Goal: Check status: Check status

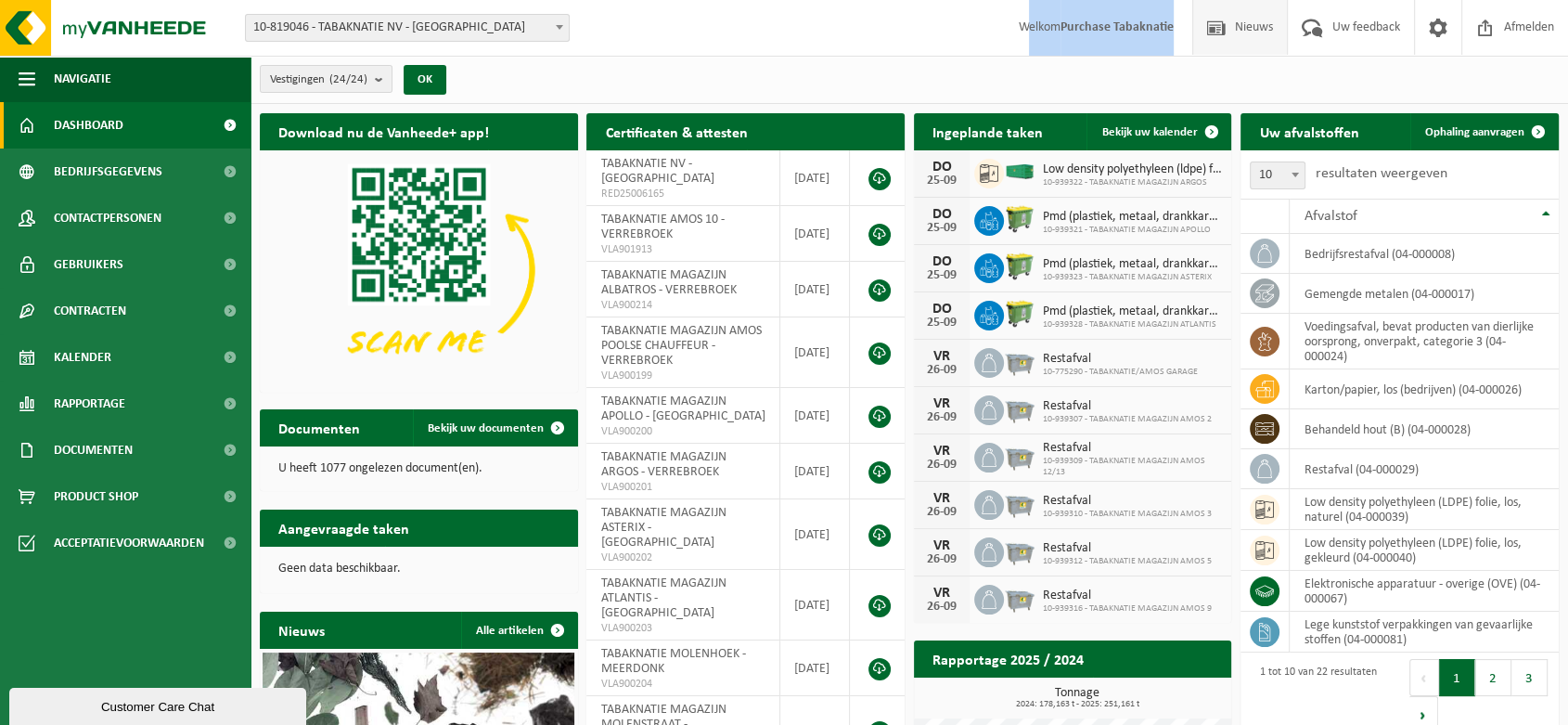
drag, startPoint x: 1018, startPoint y: 26, endPoint x: 1193, endPoint y: 37, distance: 175.3
click at [1180, 41] on span "Welkom Purchase Tabaknatie" at bounding box center [1097, 27] width 193 height 55
click at [1125, 73] on div "Vestigingen (24/24) Alles selecteren Alles deselecteren Actieve selecteren TABA…" at bounding box center [910, 79] width 1318 height 48
click at [384, 81] on b "submit" at bounding box center [382, 79] width 16 height 26
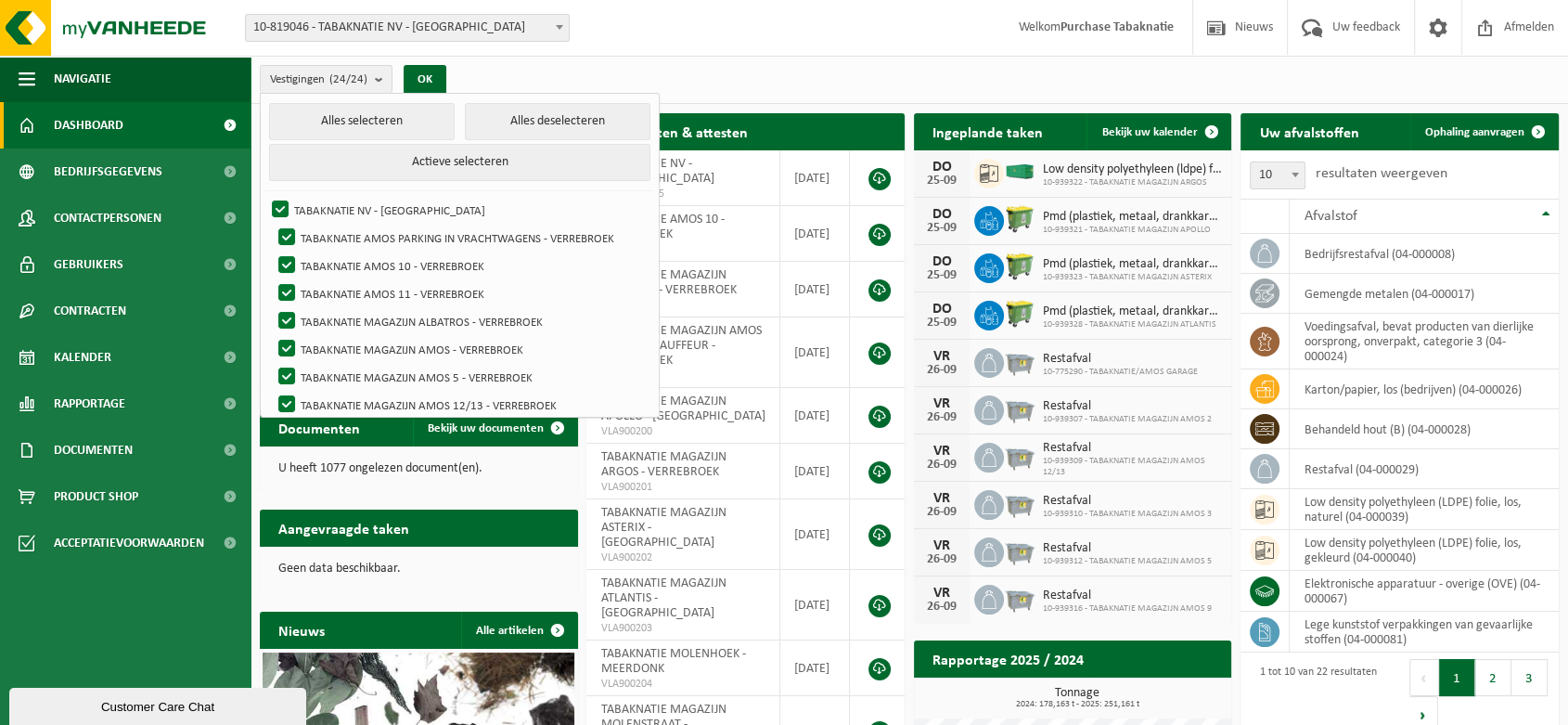
click at [759, 57] on div "Vestigingen (24/24) Alles selecteren Alles deselecteren Actieve selecteren TABA…" at bounding box center [910, 79] width 1318 height 48
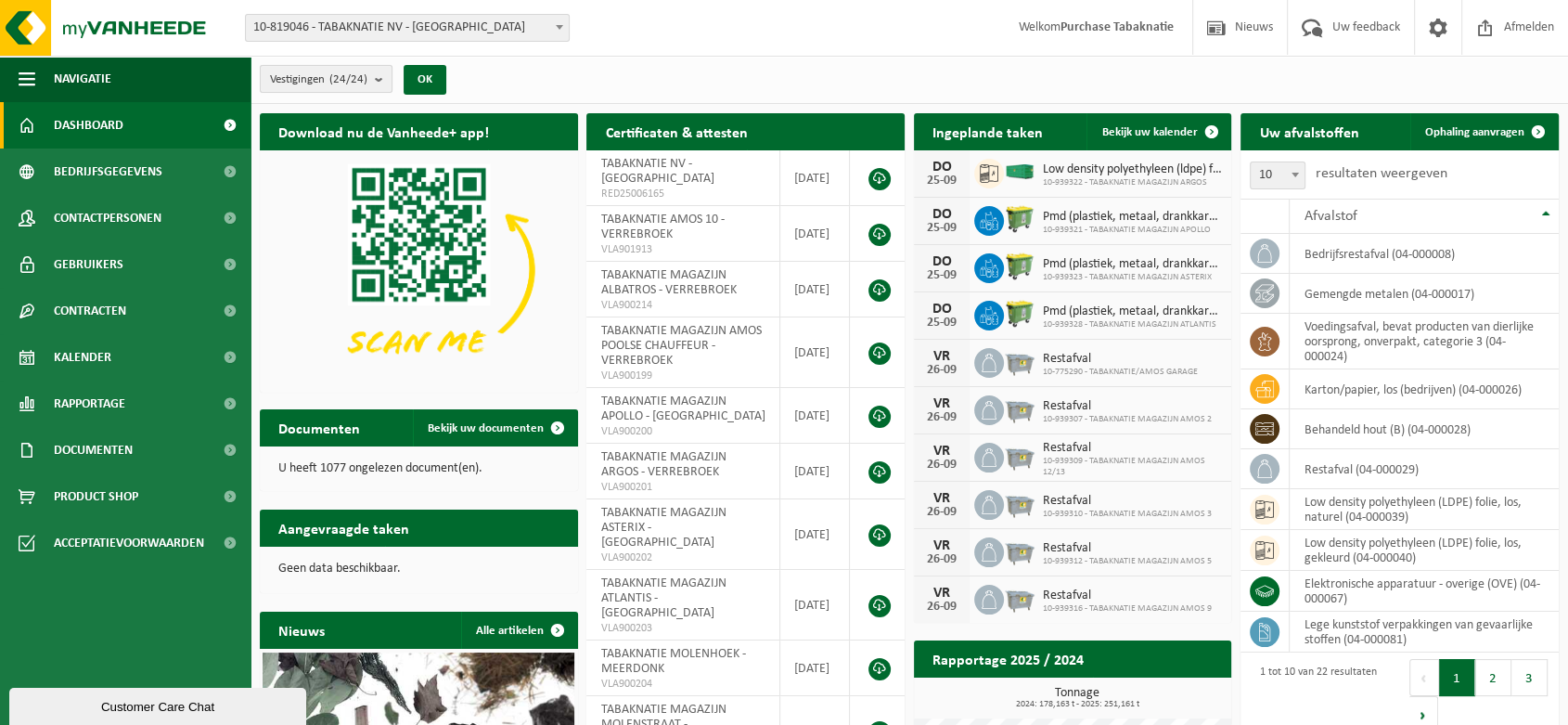
click at [356, 79] on count "(24/24)" at bounding box center [349, 79] width 38 height 12
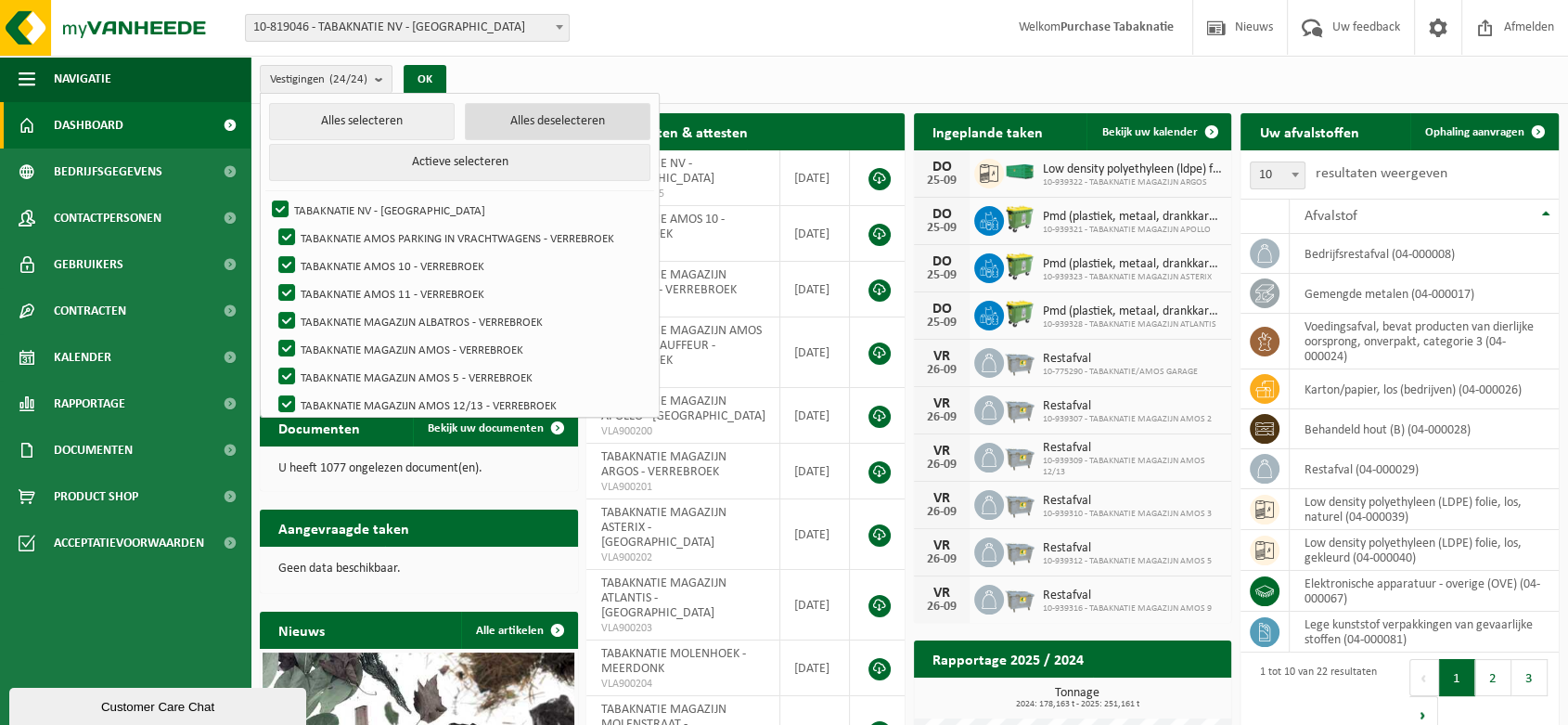
click at [514, 125] on button "Alles deselecteren" at bounding box center [557, 122] width 186 height 37
checkbox input "false"
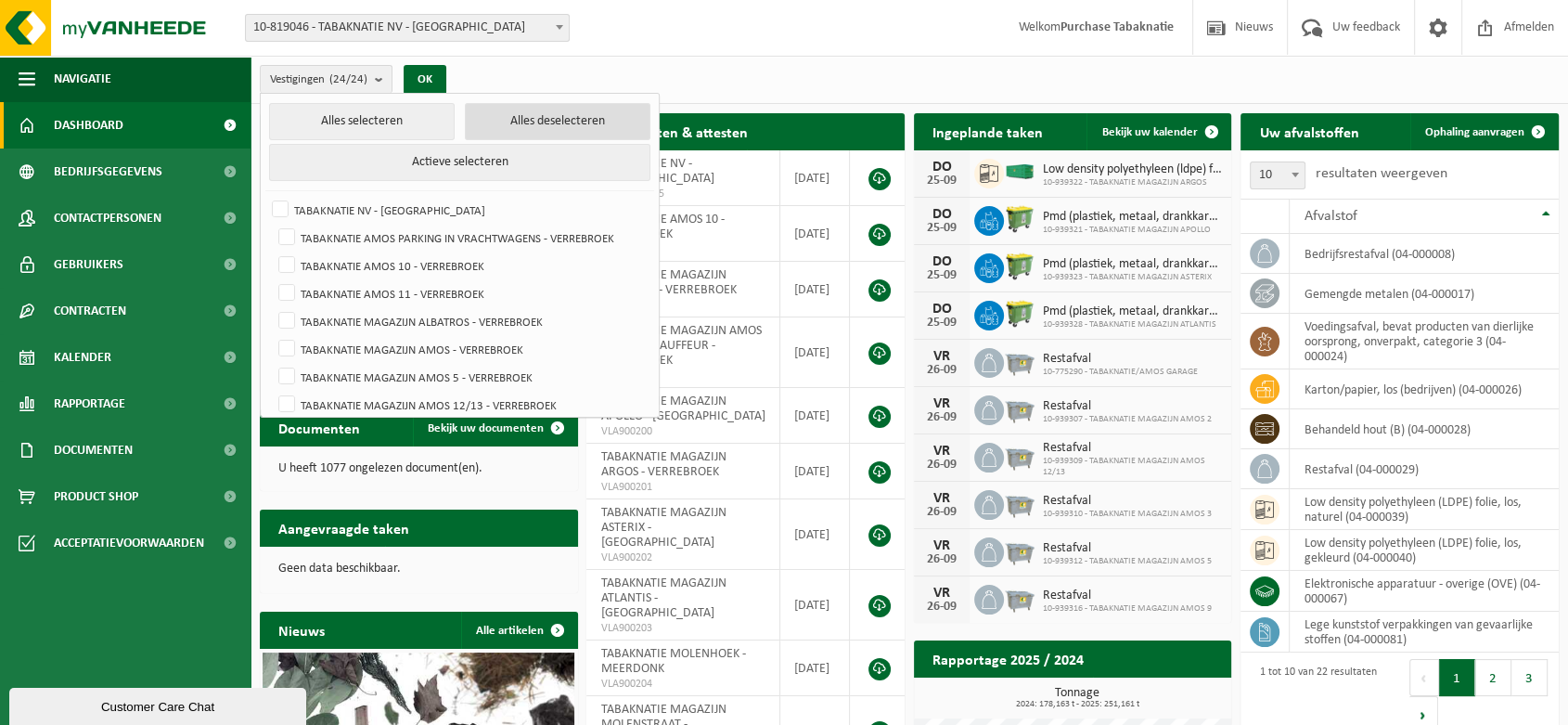
checkbox input "false"
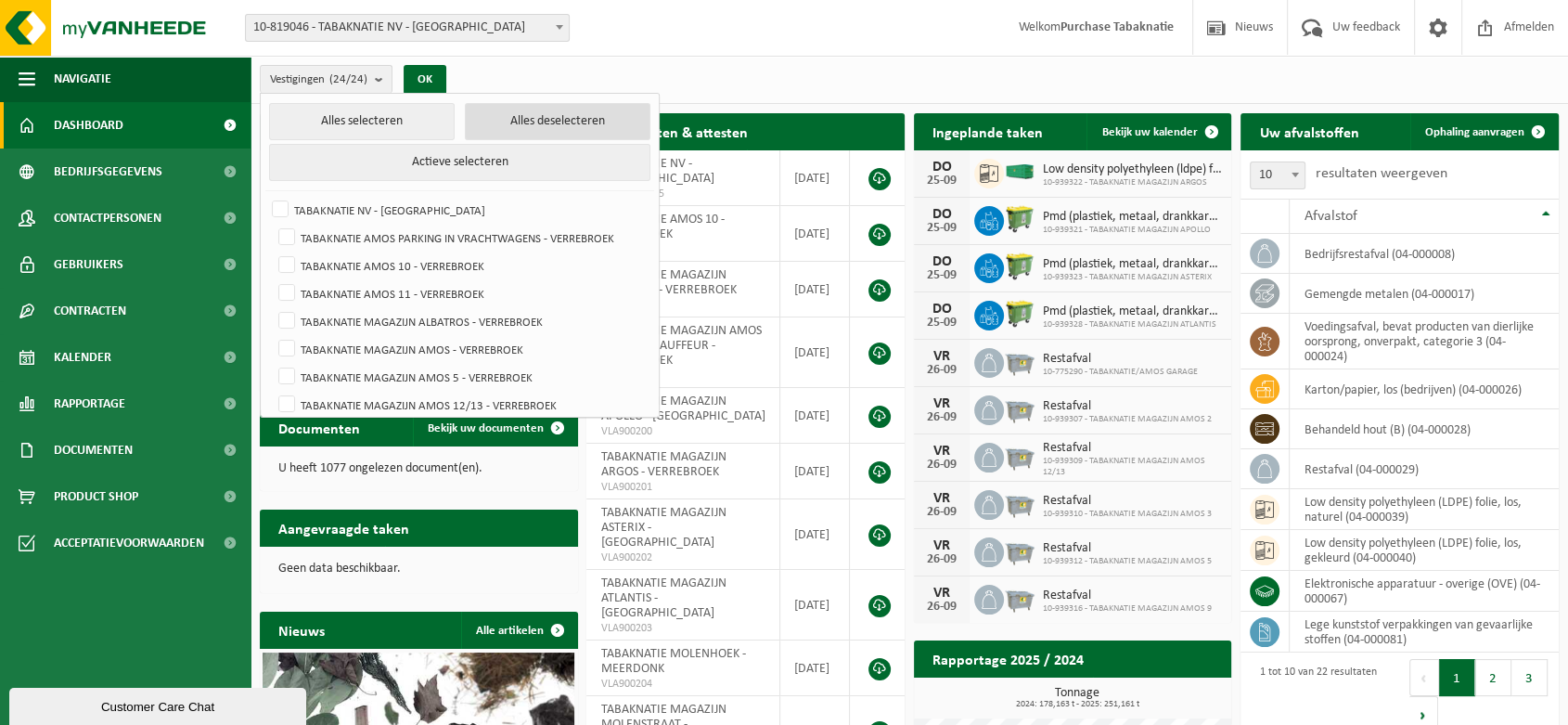
checkbox input "false"
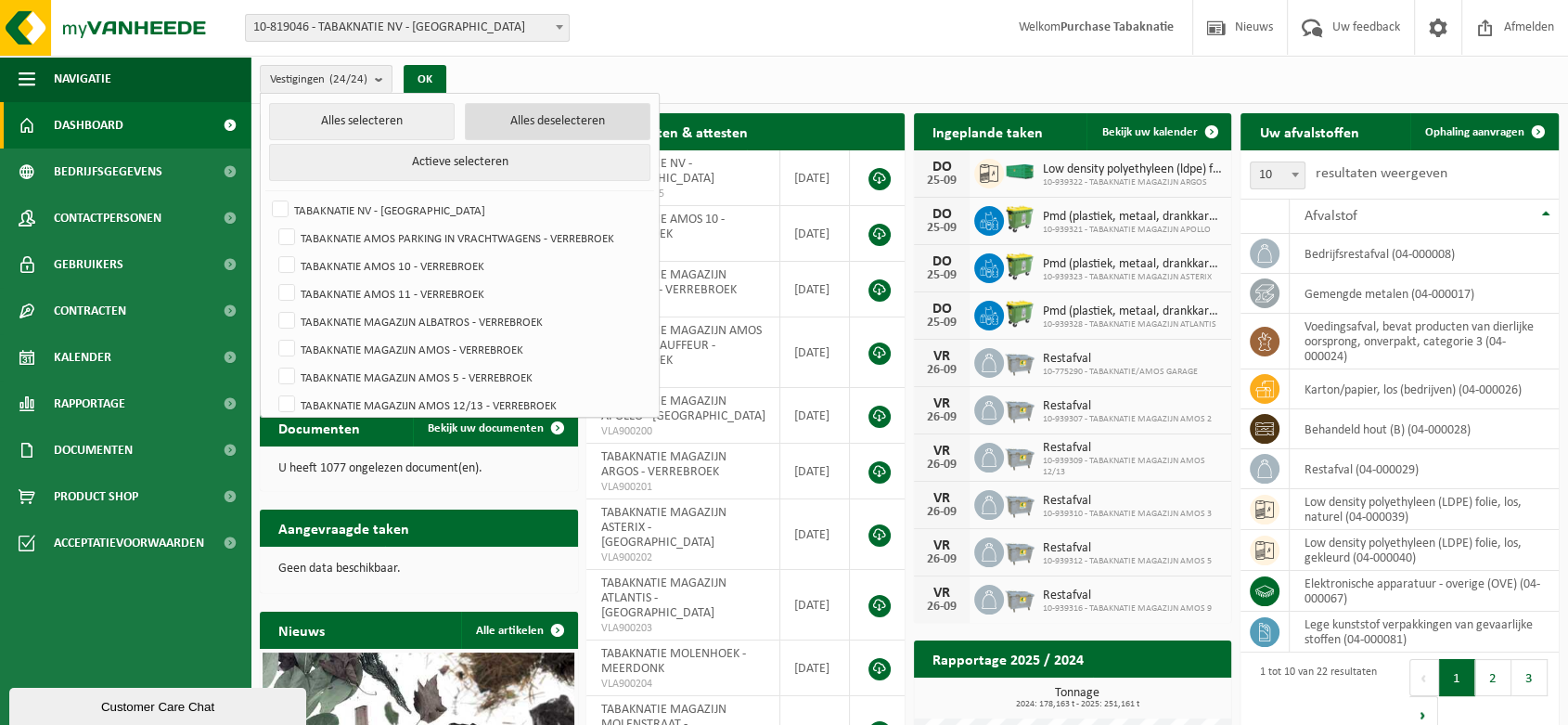
checkbox input "false"
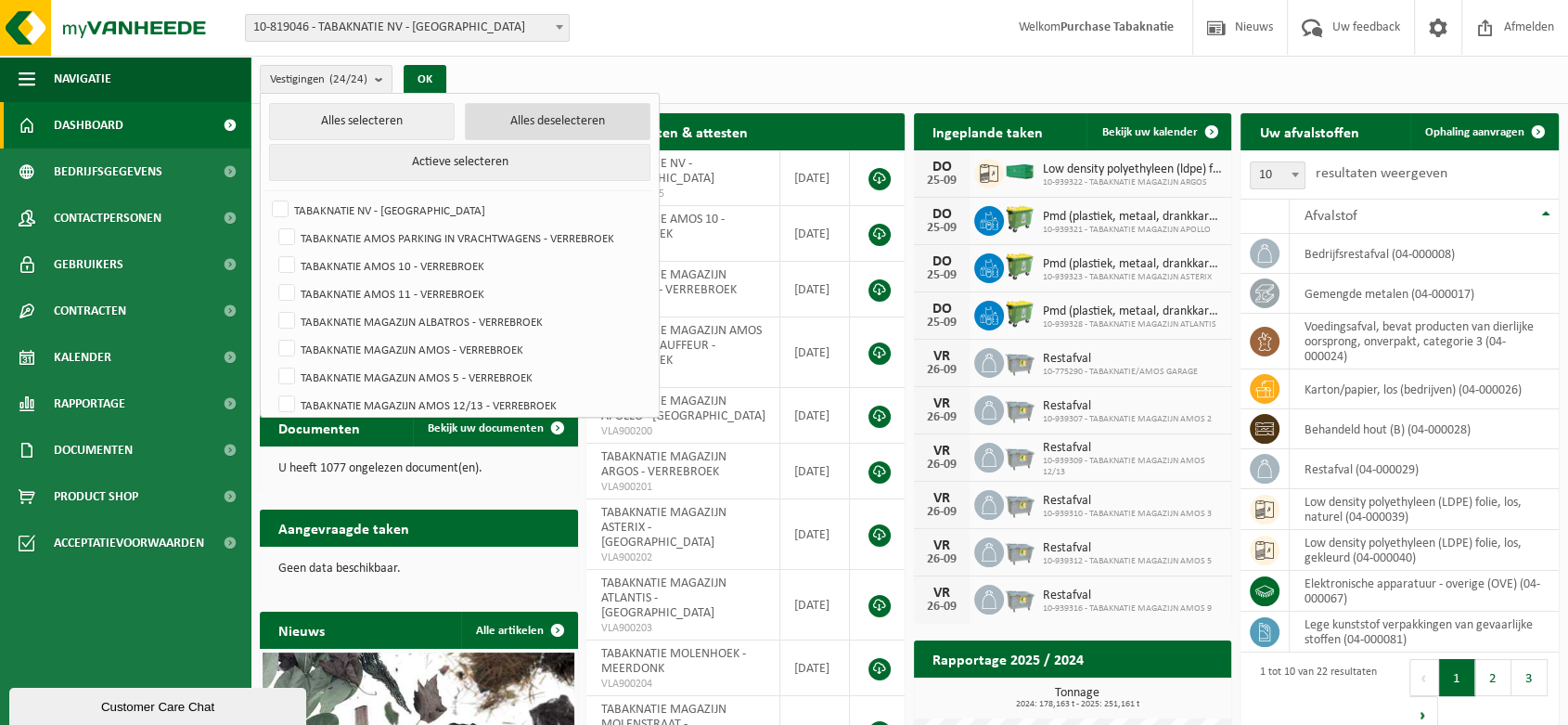
checkbox input "false"
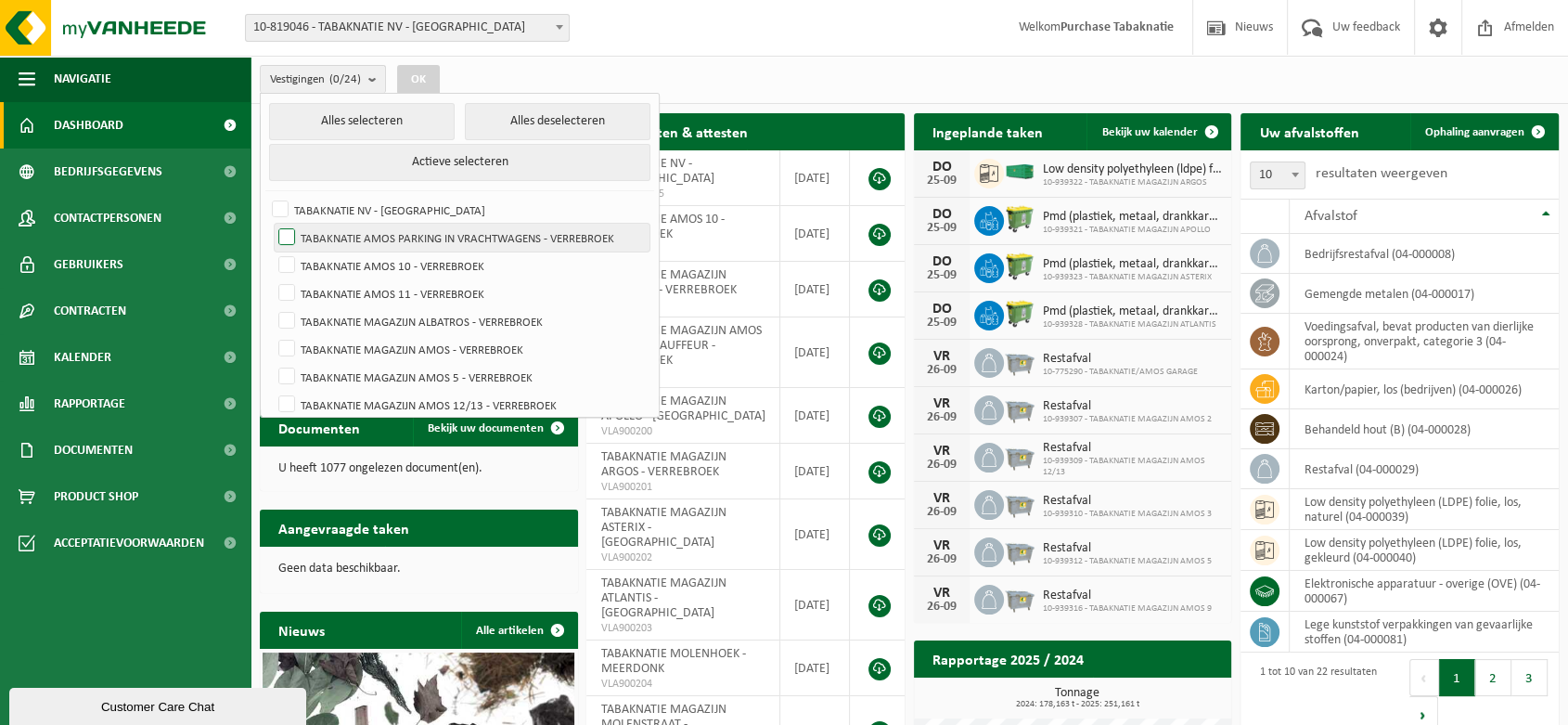
click at [403, 236] on label "TABAKNATIE AMOS PARKING IN VRACHTWAGENS - VERREBROEK" at bounding box center [462, 238] width 375 height 28
click at [272, 224] on input "TABAKNATIE AMOS PARKING IN VRACHTWAGENS - VERREBROEK" at bounding box center [271, 223] width 1 height 1
checkbox input "true"
click at [433, 79] on button "OK" at bounding box center [419, 79] width 43 height 30
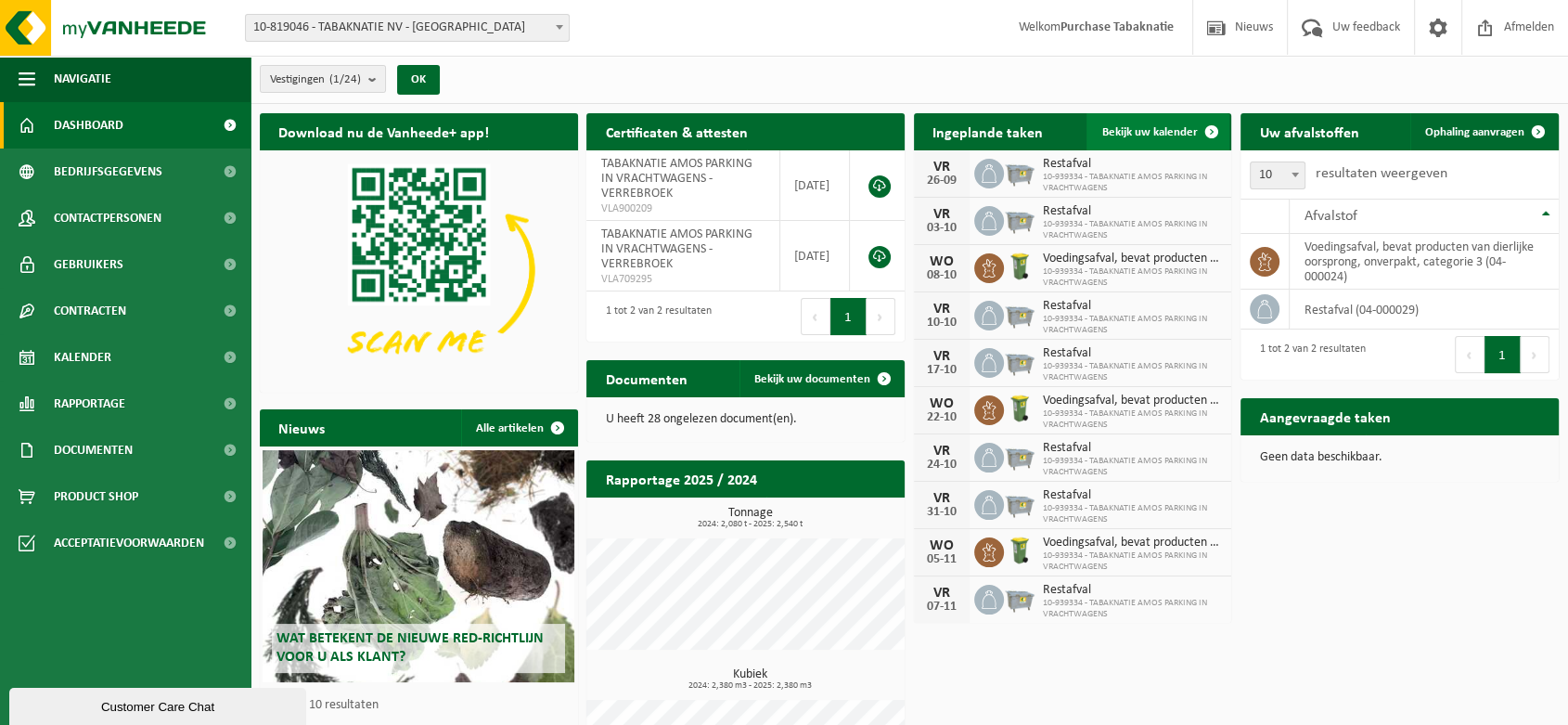
click at [1147, 127] on span "Bekijk uw kalender" at bounding box center [1149, 132] width 96 height 12
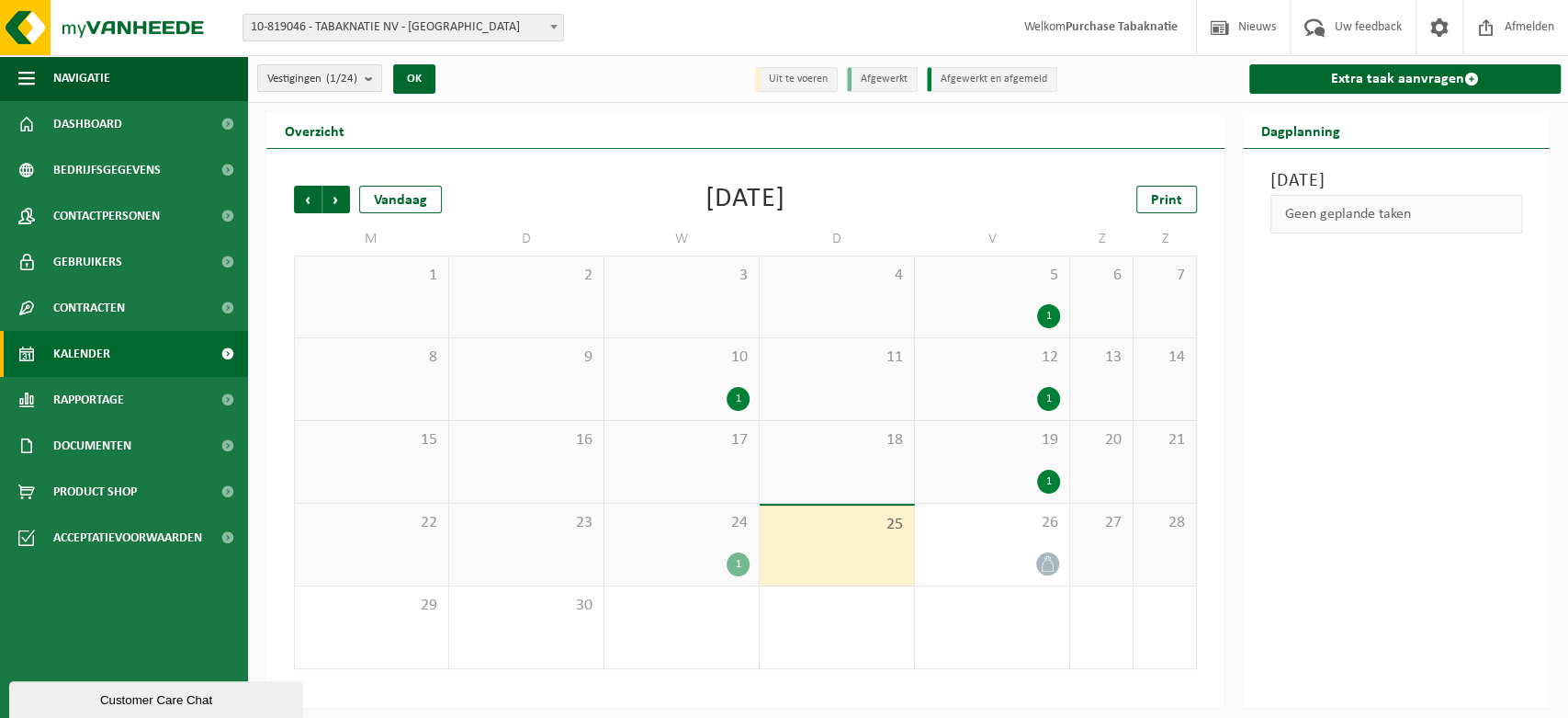
click at [742, 395] on div "1" at bounding box center [738, 398] width 23 height 24
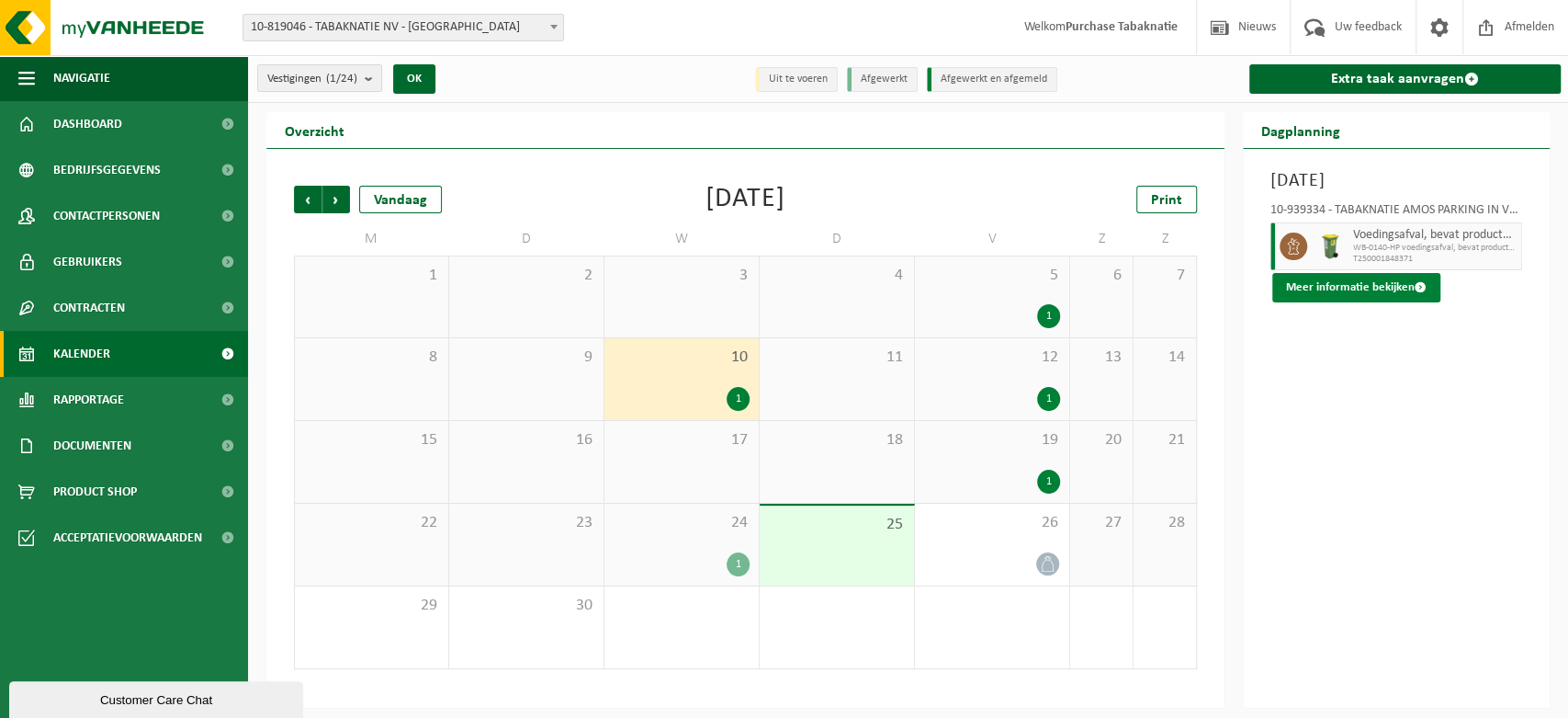
click at [1347, 290] on button "Meer informatie bekijken" at bounding box center [1356, 287] width 168 height 29
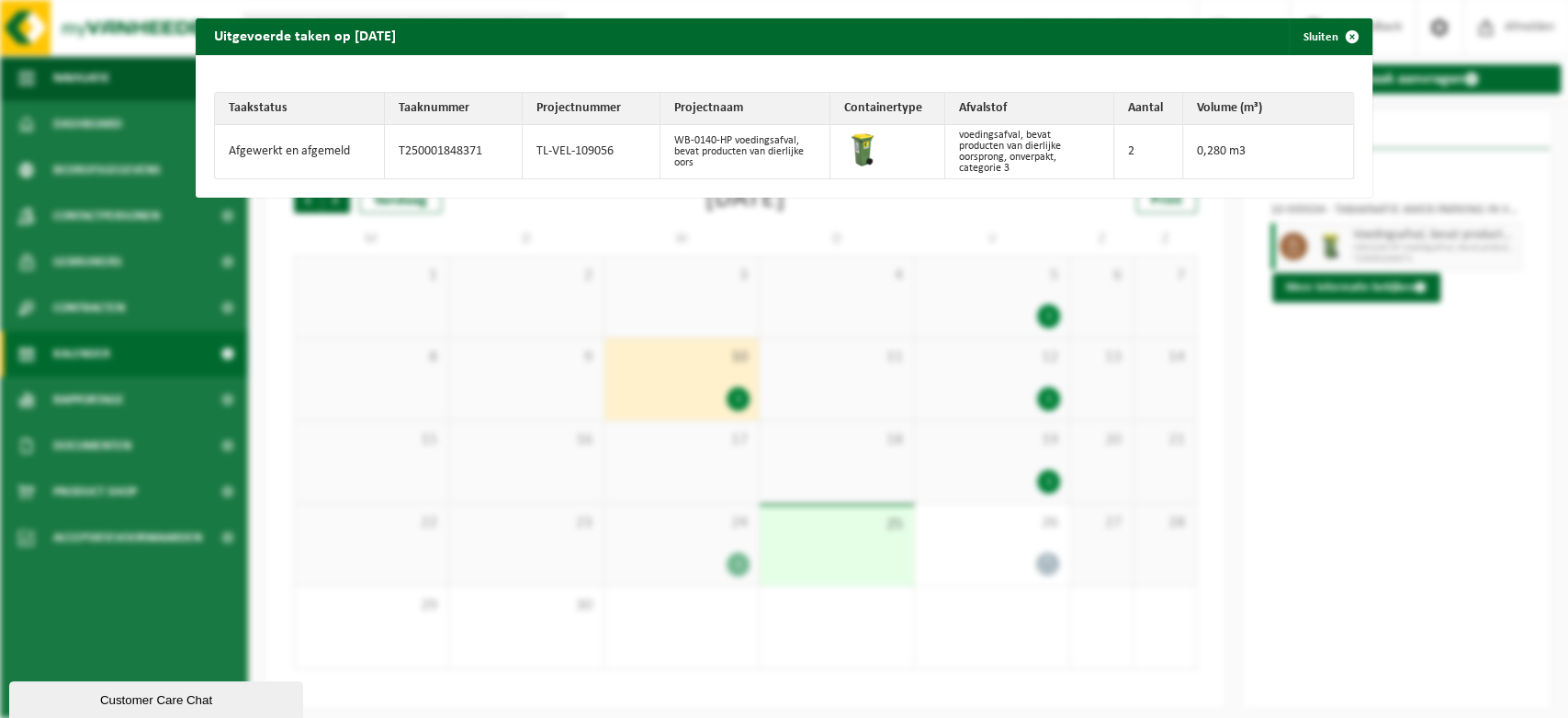
click at [1305, 382] on div "Uitgevoerde taken op [DATE] Sluiten Taakstatus Taaknummer Projectnummer Project…" at bounding box center [784, 359] width 1568 height 718
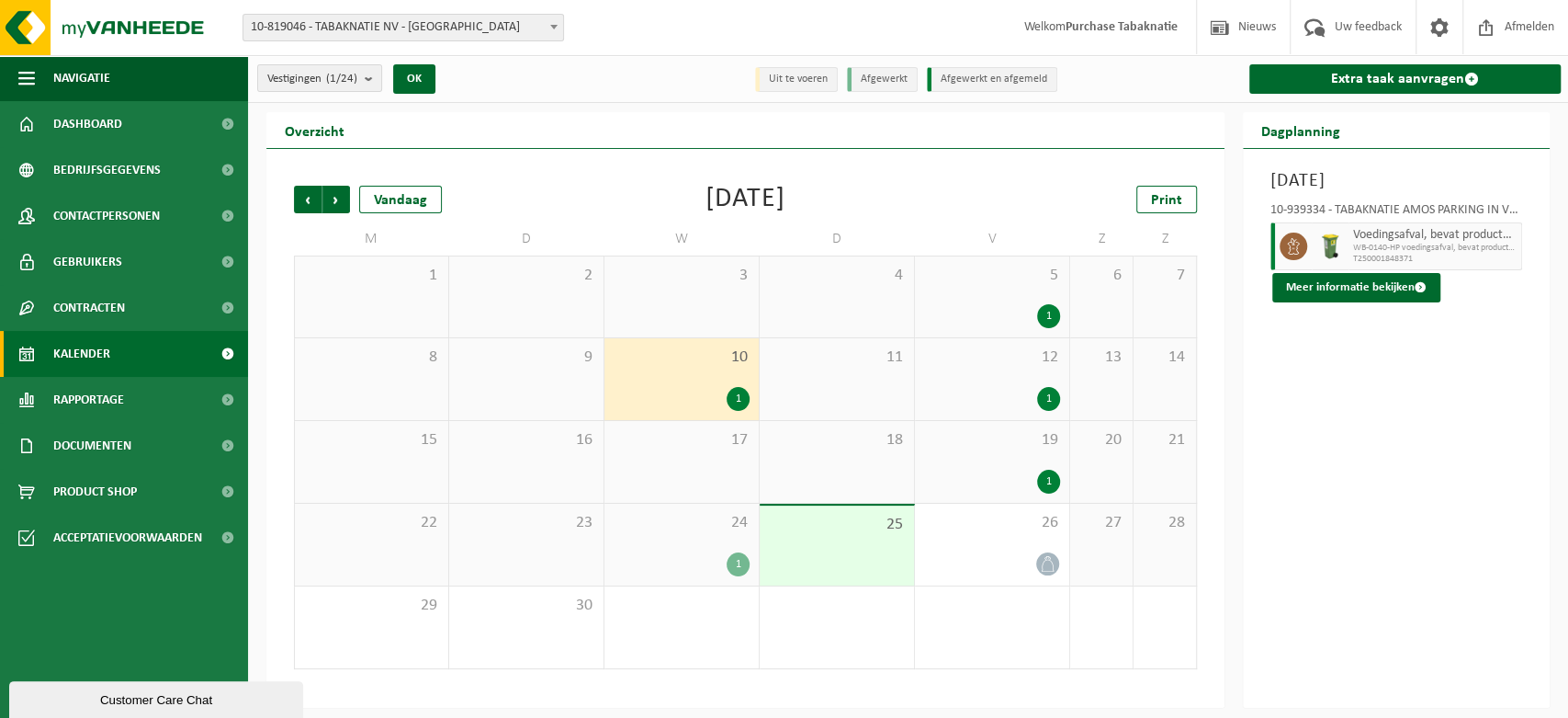
click at [1028, 297] on div "5 1" at bounding box center [992, 296] width 155 height 81
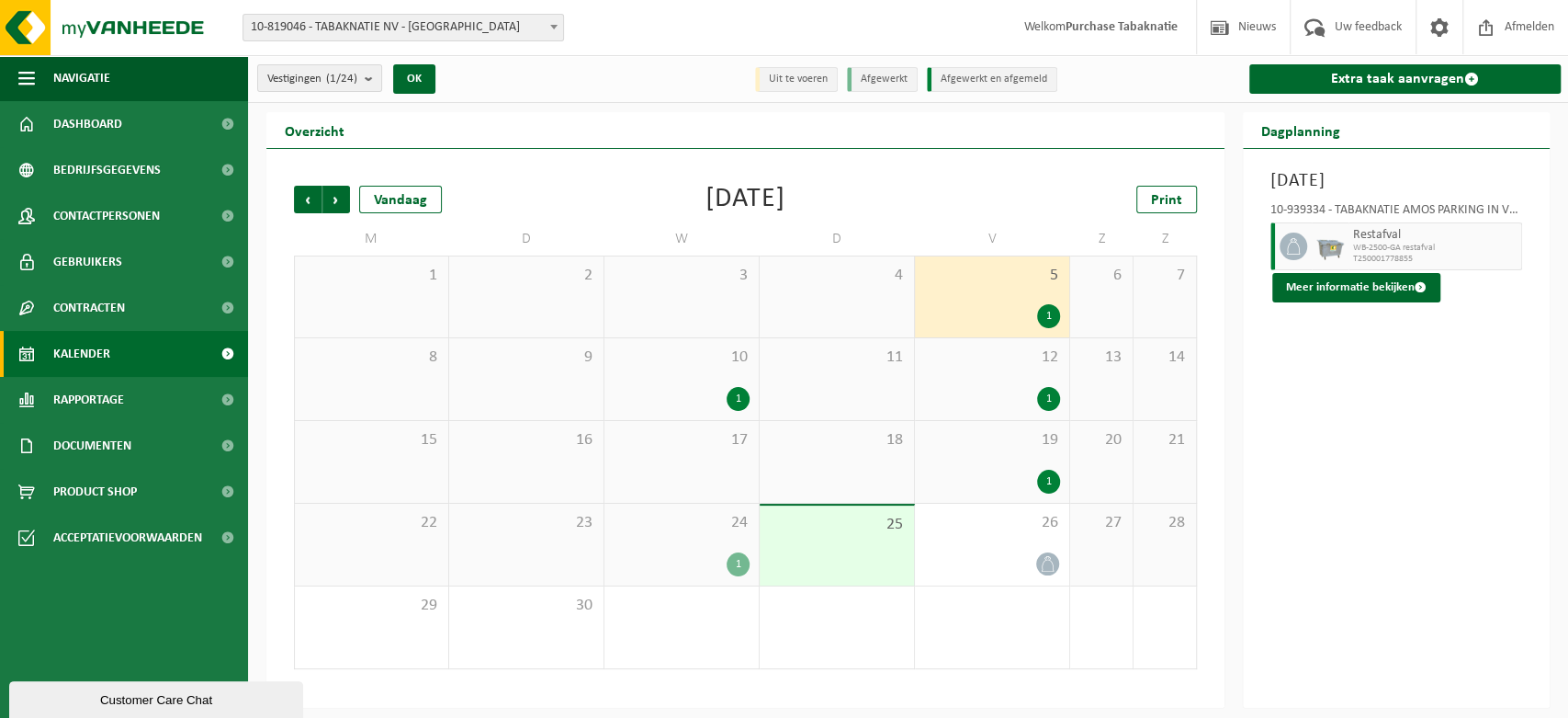
click at [1006, 467] on div "19 1" at bounding box center [992, 462] width 155 height 82
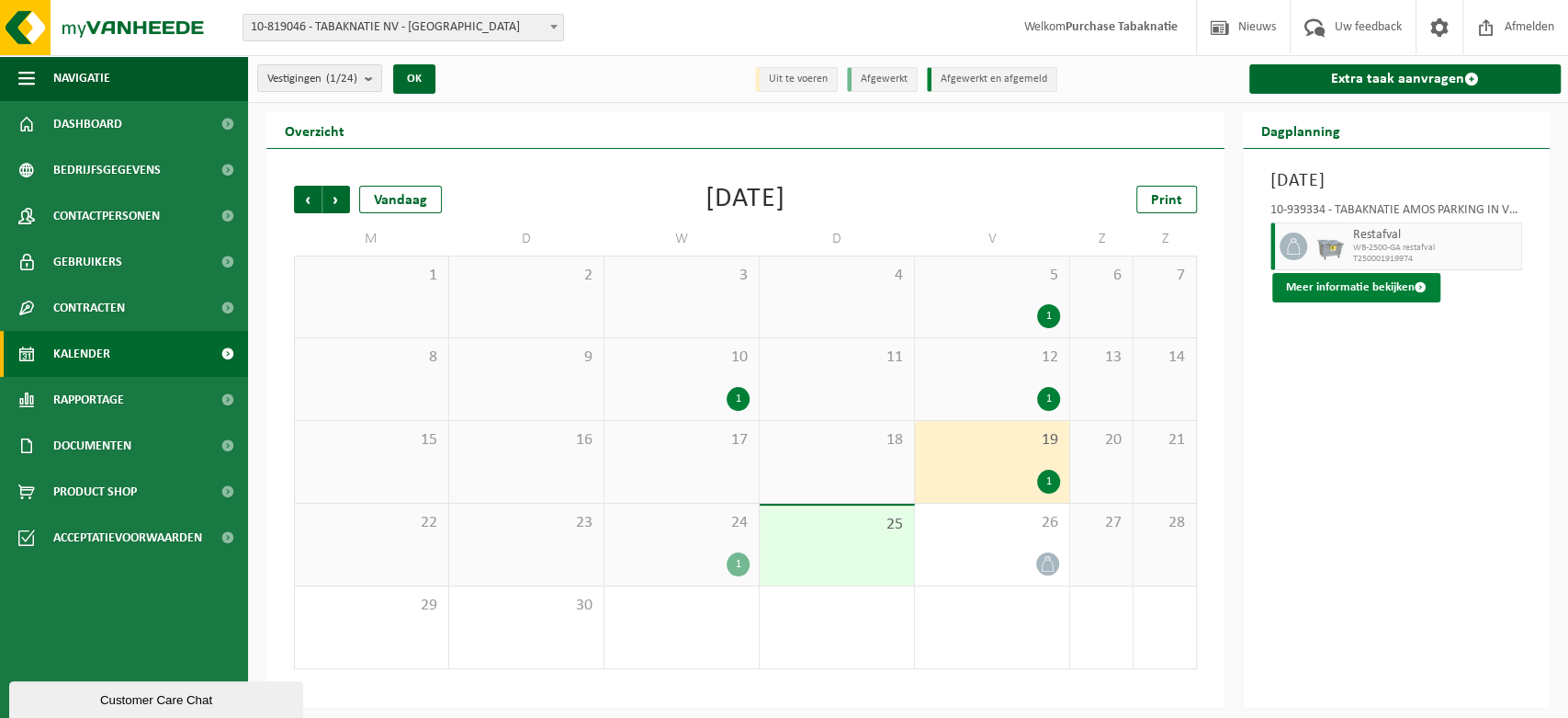
click at [1361, 294] on button "Meer informatie bekijken" at bounding box center [1356, 287] width 168 height 29
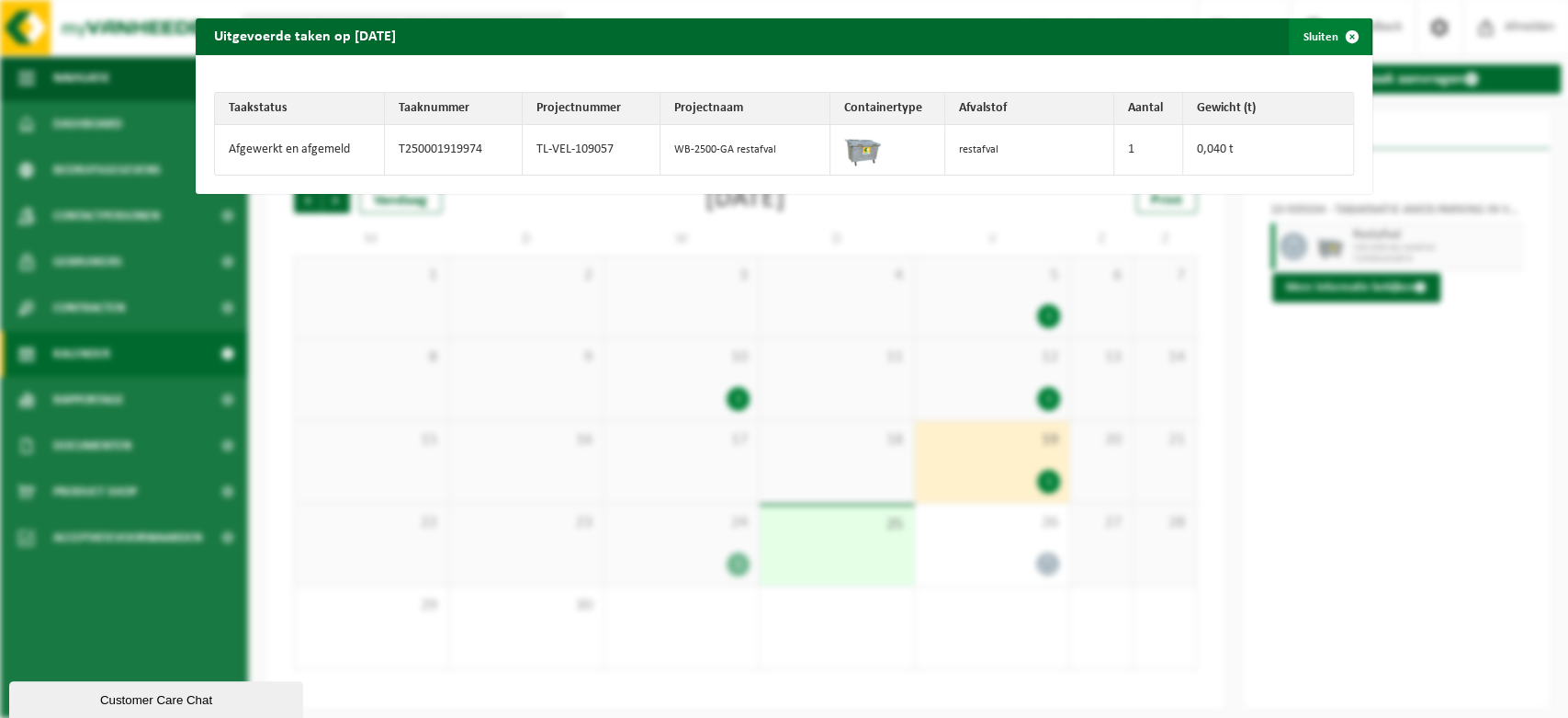
click at [1337, 39] on span "button" at bounding box center [1352, 36] width 37 height 37
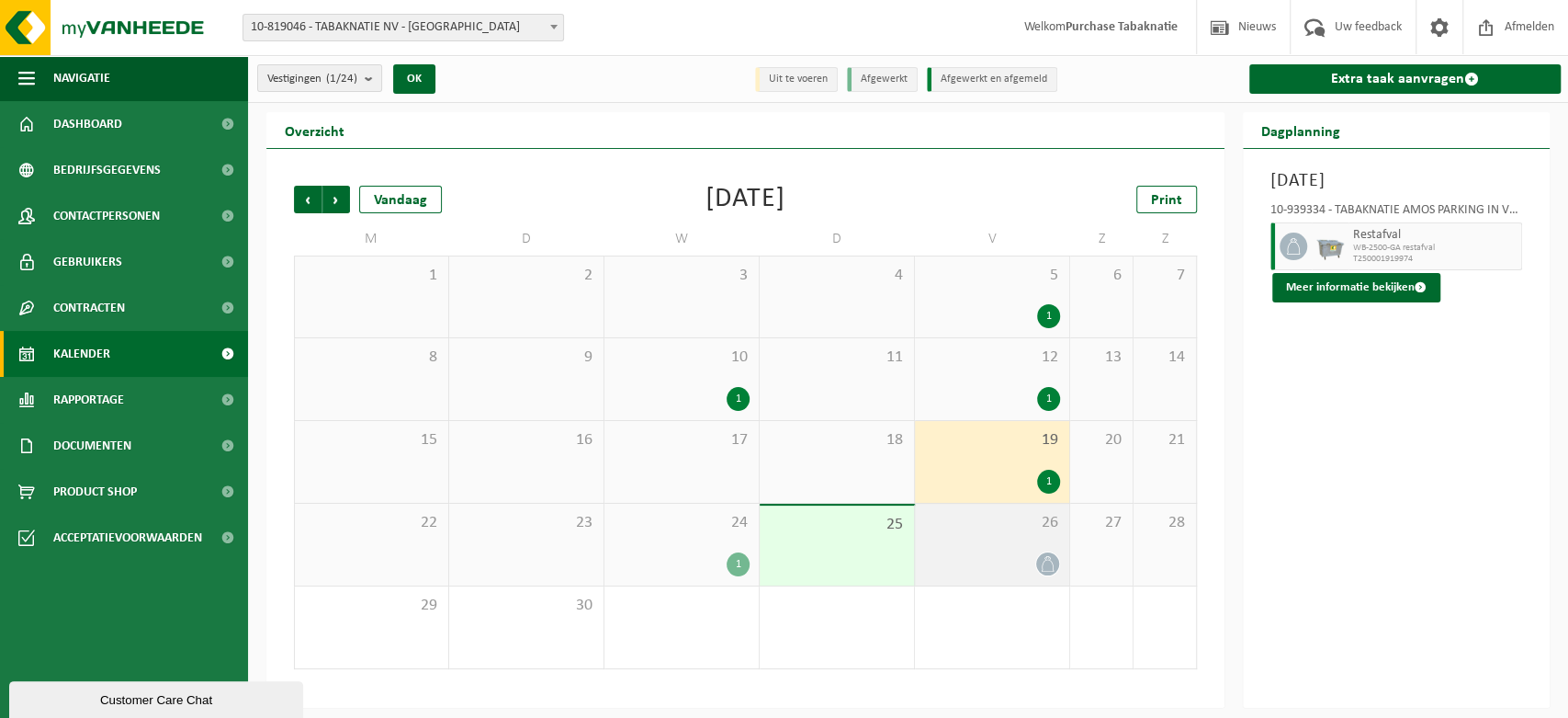
click at [1039, 555] on span at bounding box center [1048, 563] width 23 height 23
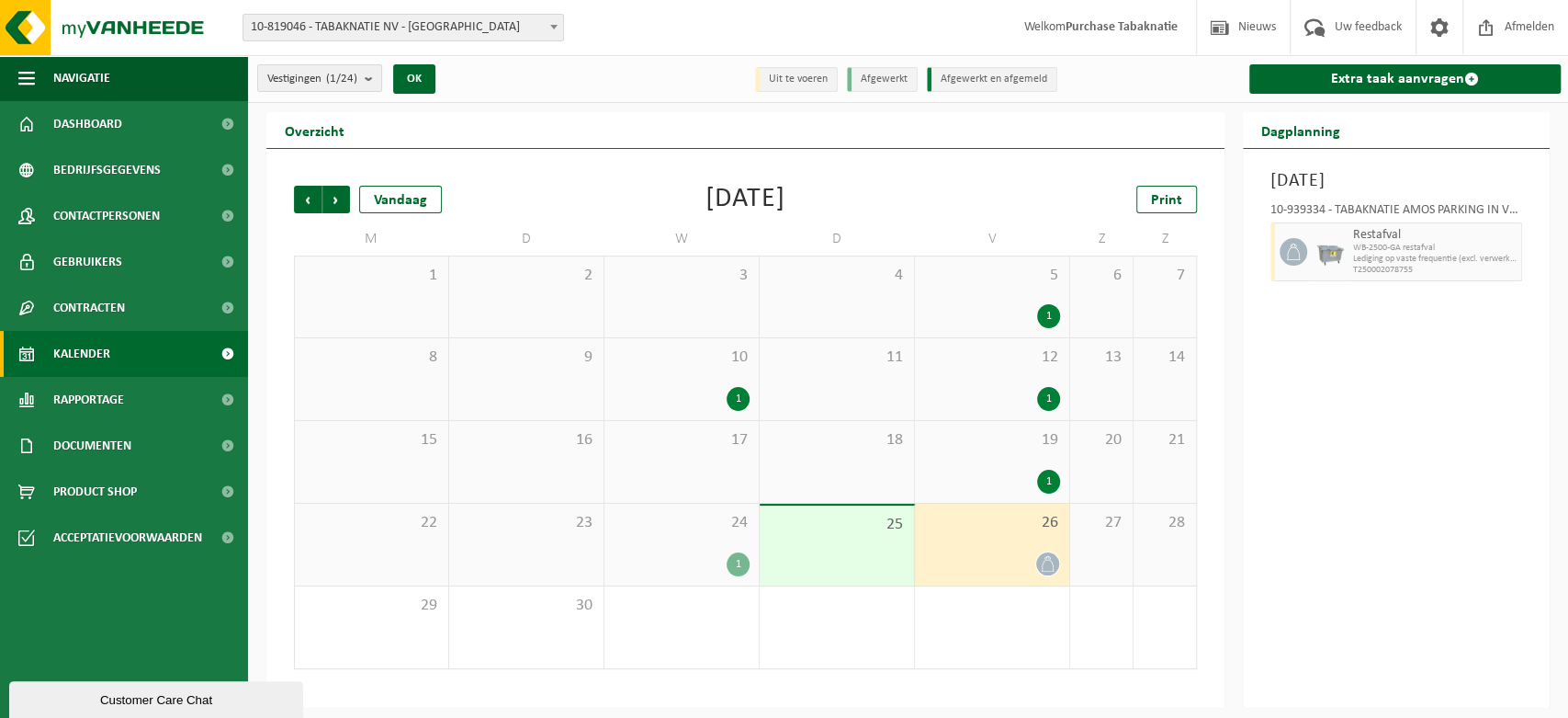
click at [1039, 303] on div "5 1" at bounding box center [992, 296] width 155 height 81
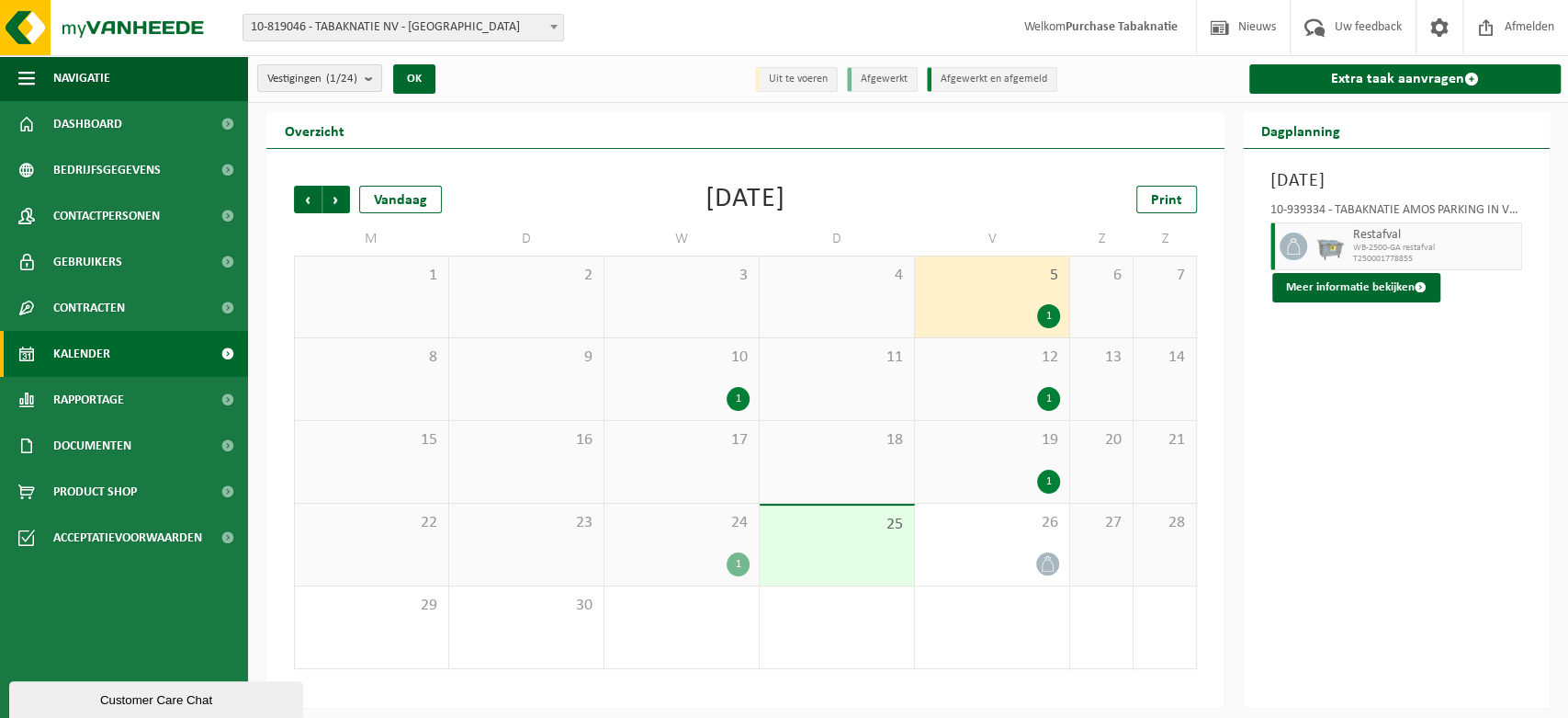
click at [360, 83] on button "Vestigingen (1/24)" at bounding box center [319, 78] width 125 height 28
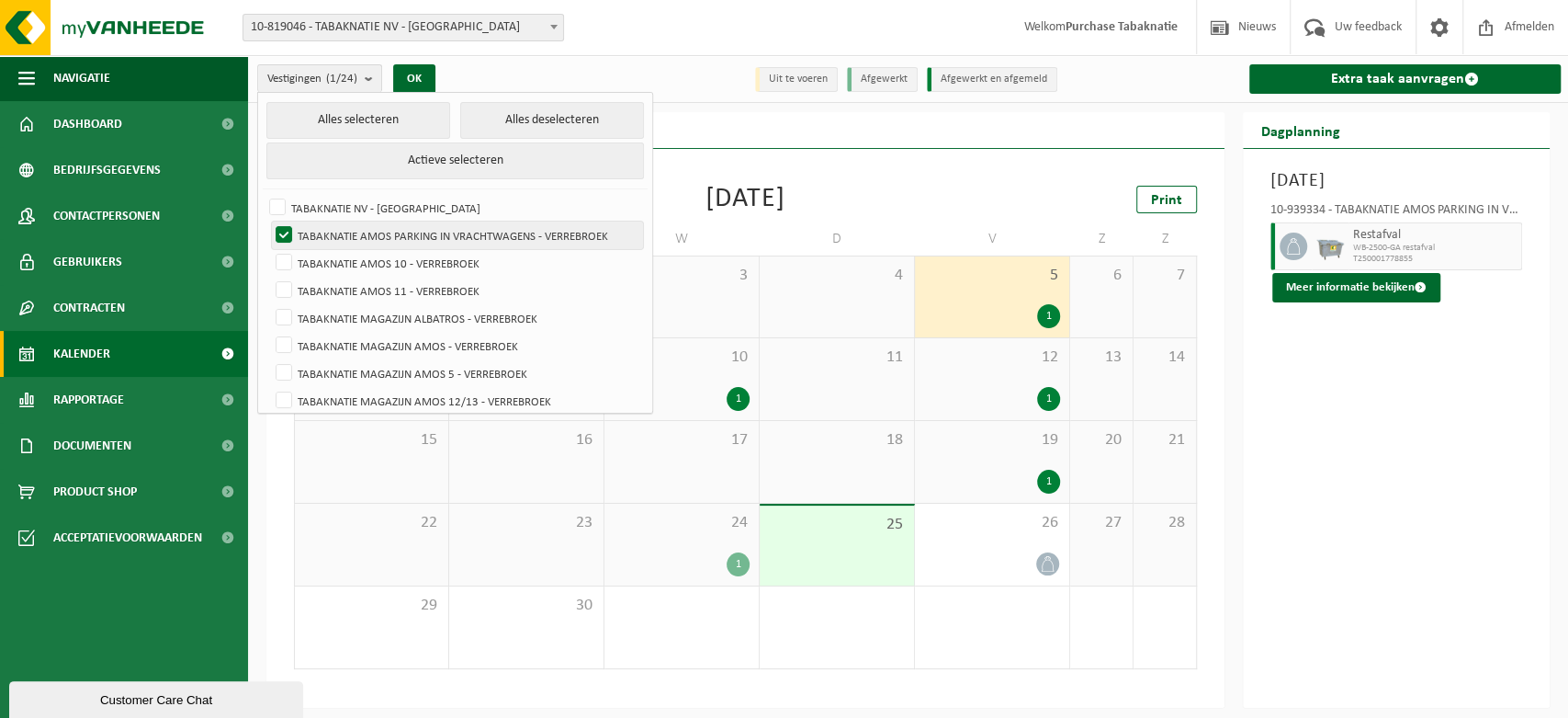
click at [281, 233] on label "TABAKNATIE AMOS PARKING IN VRACHTWAGENS - VERREBROEK" at bounding box center [457, 235] width 371 height 28
click at [269, 222] on input "TABAKNATIE AMOS PARKING IN VRACHTWAGENS - VERREBROEK" at bounding box center [268, 221] width 1 height 1
checkbox input "false"
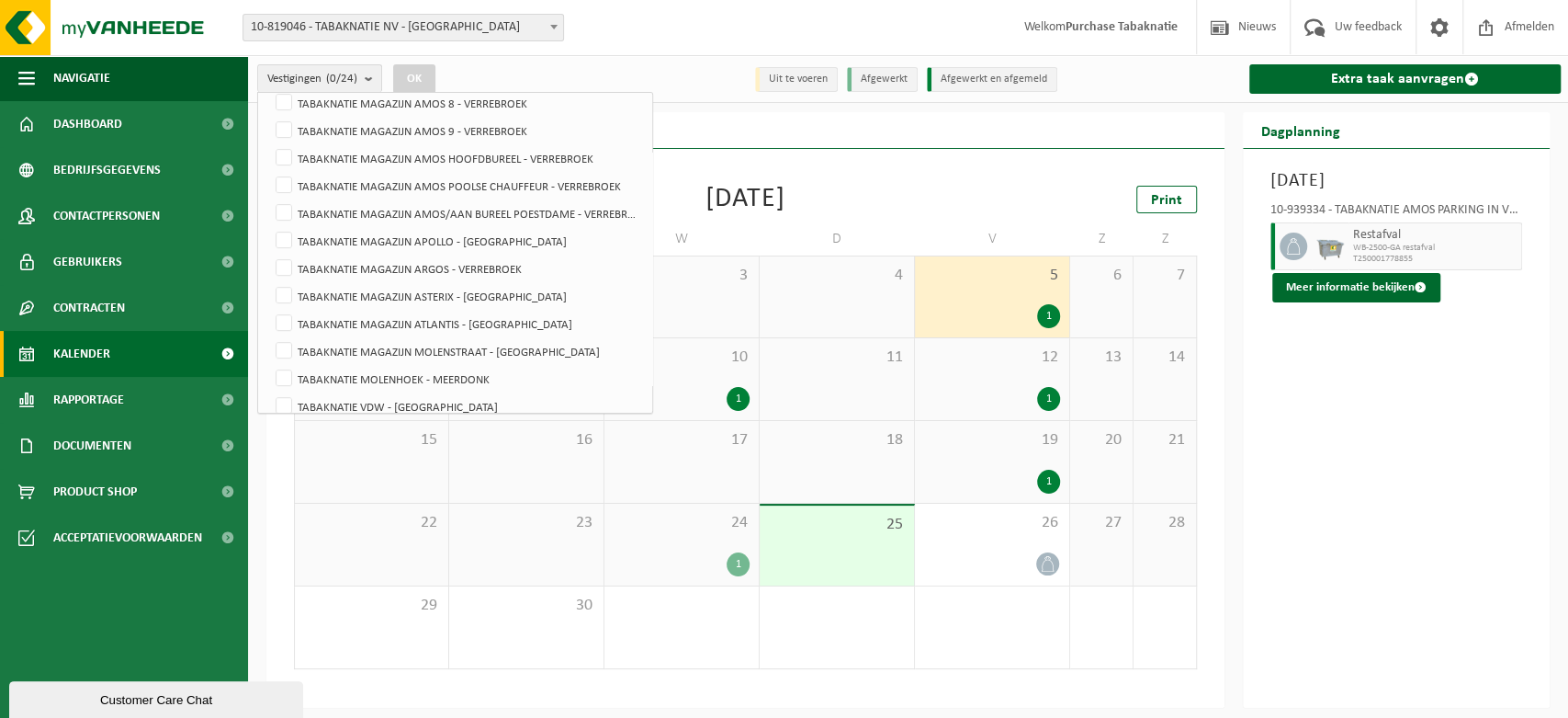
scroll to position [449, 0]
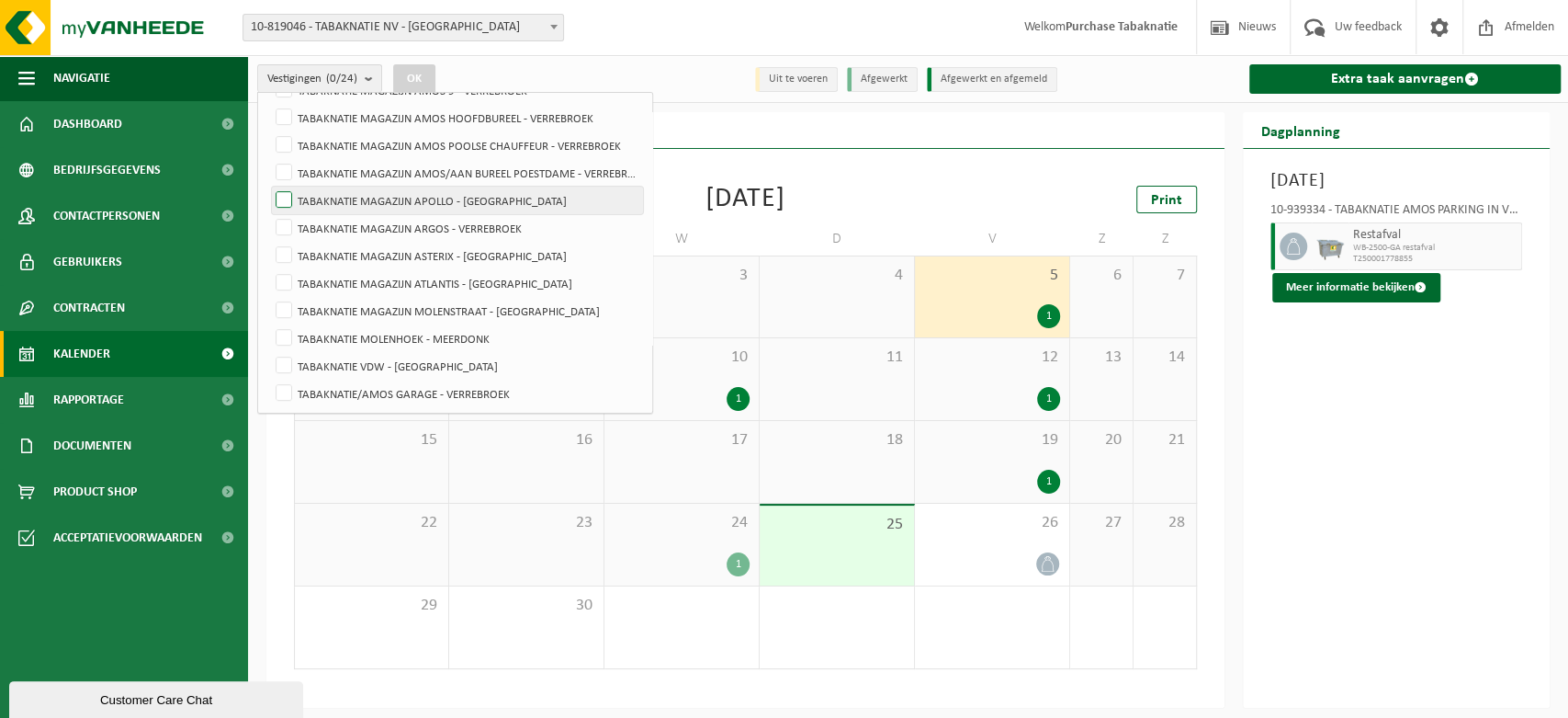
click at [460, 198] on label "TABAKNATIE MAGAZIJN APOLLO - [GEOGRAPHIC_DATA]" at bounding box center [457, 200] width 371 height 28
click at [269, 187] on input "TABAKNATIE MAGAZIJN APOLLO - [GEOGRAPHIC_DATA]" at bounding box center [268, 186] width 1 height 1
checkbox input "true"
click at [427, 76] on button "OK" at bounding box center [414, 79] width 43 height 29
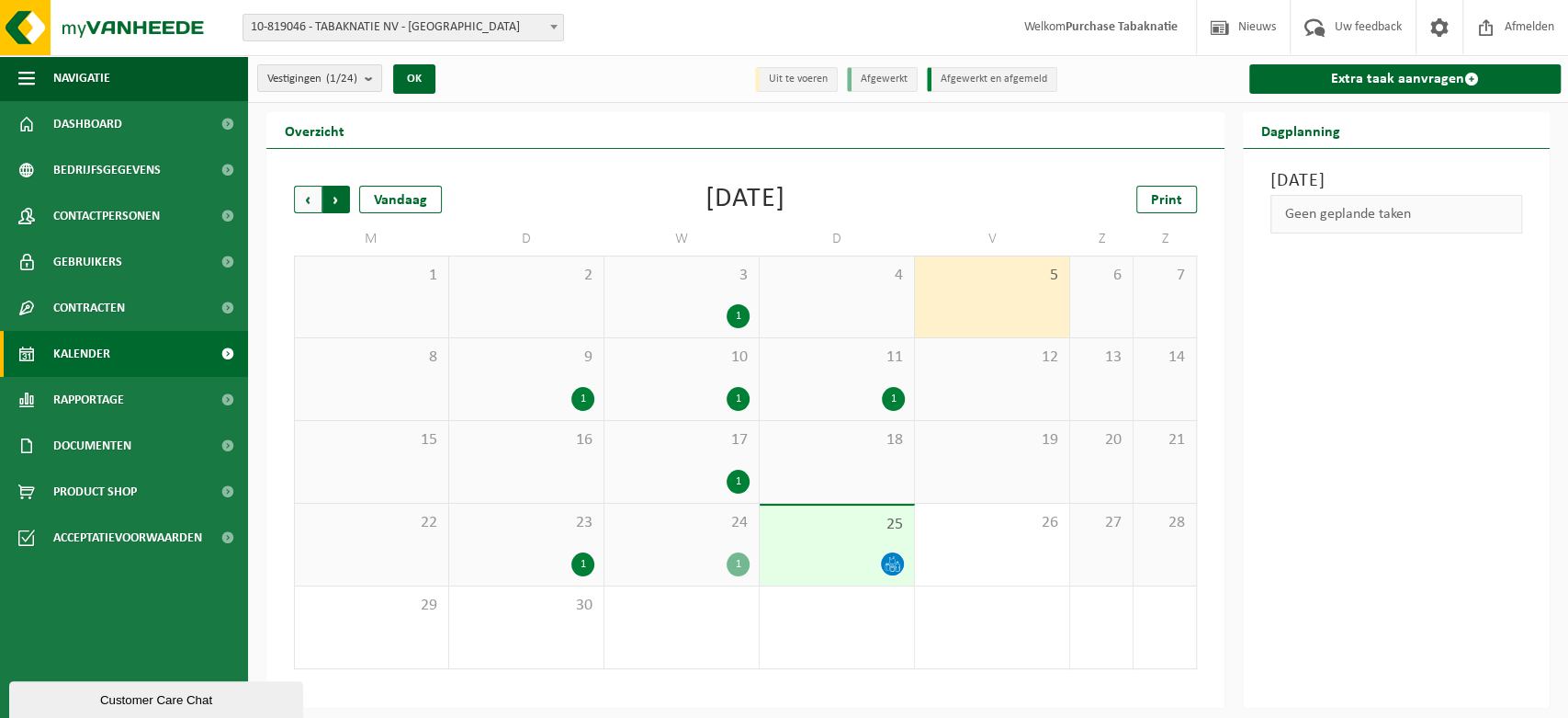
click at [310, 201] on span "Vorige" at bounding box center [307, 199] width 27 height 28
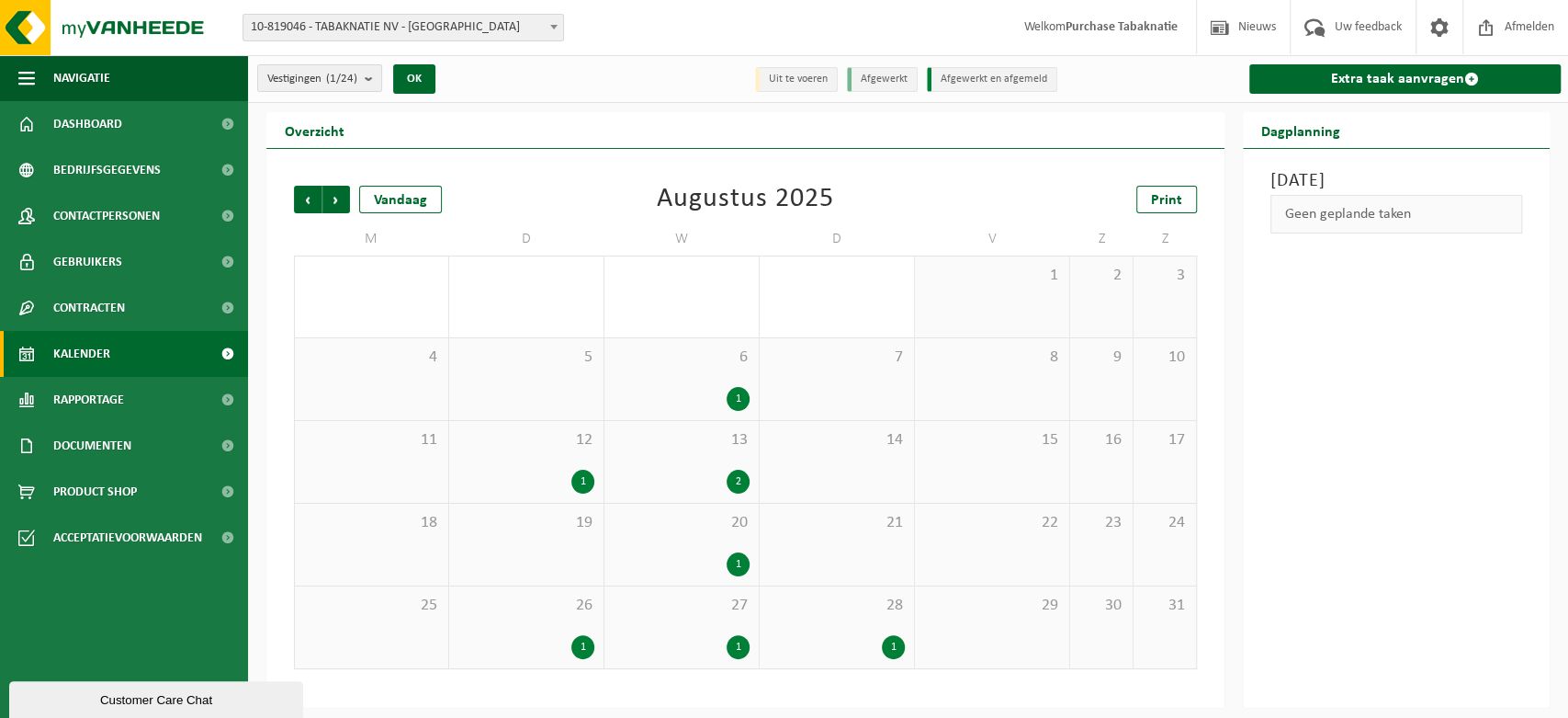
click at [310, 201] on span "Vorige" at bounding box center [307, 199] width 27 height 28
click at [685, 300] on div "2 1" at bounding box center [682, 296] width 155 height 81
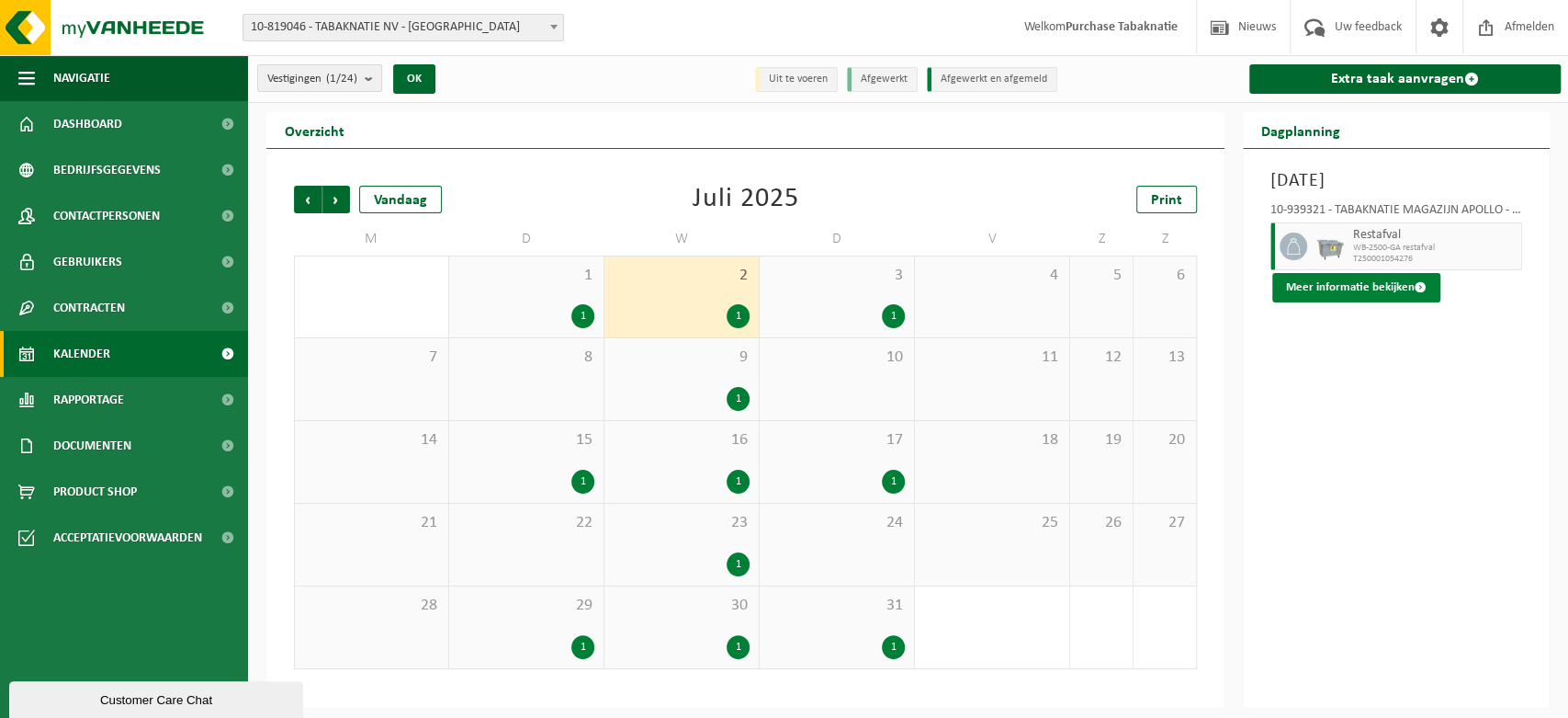
click at [1366, 293] on button "Meer informatie bekijken" at bounding box center [1356, 287] width 168 height 29
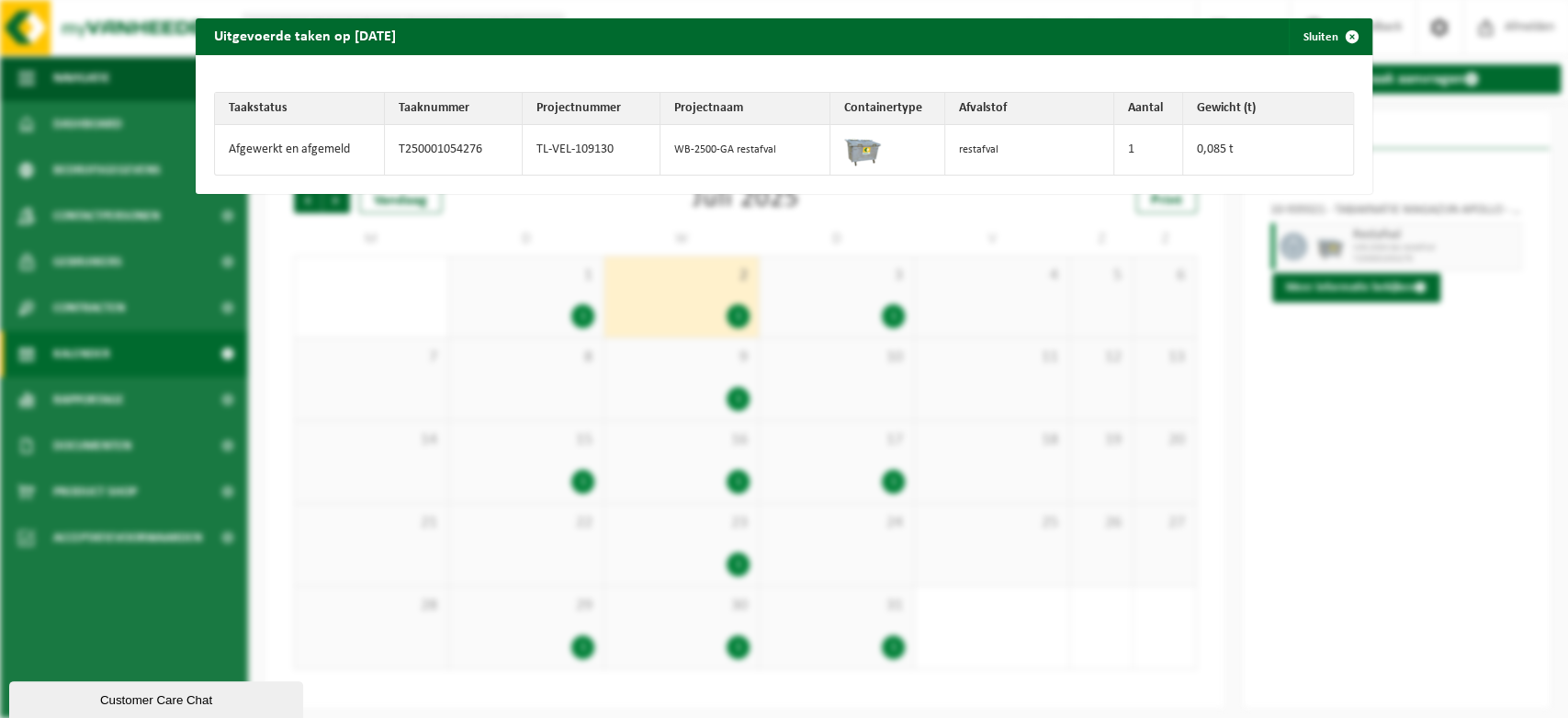
click at [382, 314] on div "Uitgevoerde taken op [DATE] Sluiten Taakstatus Taaknummer Projectnummer Project…" at bounding box center [784, 359] width 1568 height 718
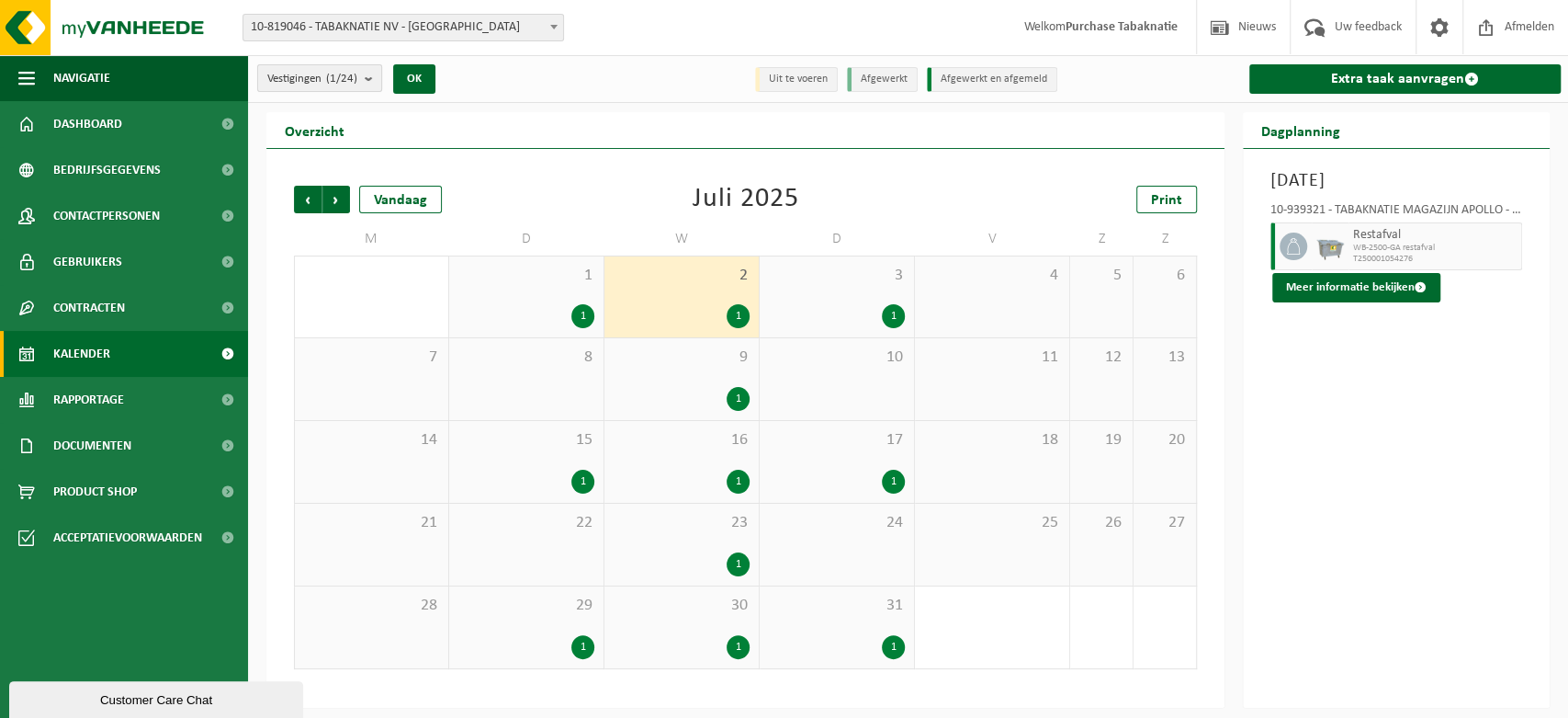
click at [366, 80] on button "Vestigingen (1/24)" at bounding box center [319, 78] width 125 height 28
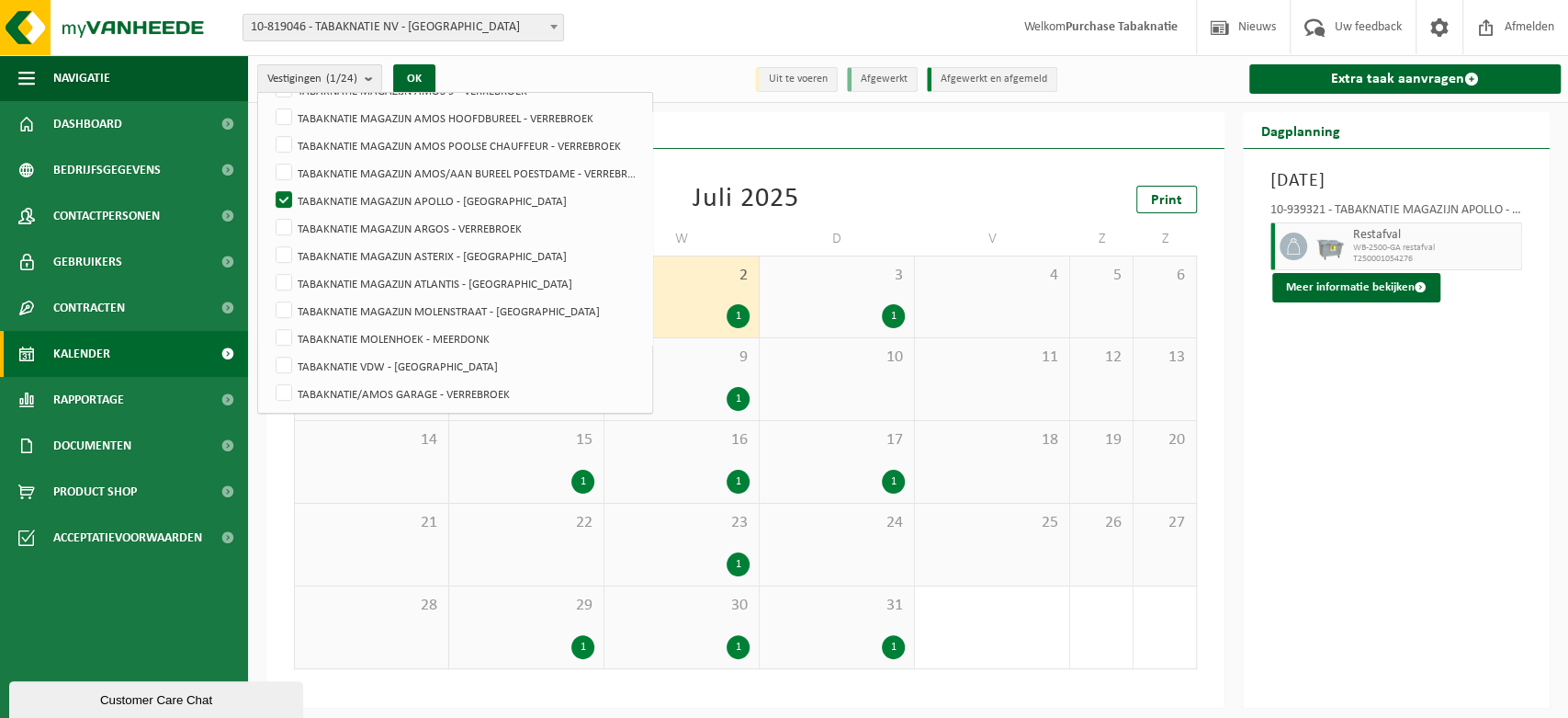
drag, startPoint x: 1358, startPoint y: 400, endPoint x: 1281, endPoint y: 411, distance: 77.8
click at [1358, 399] on div "[DATE] 10-939321 - TABAKNATIE MAGAZIJN APOLLO - [GEOGRAPHIC_DATA] Restafval WB-…" at bounding box center [1396, 428] width 307 height 559
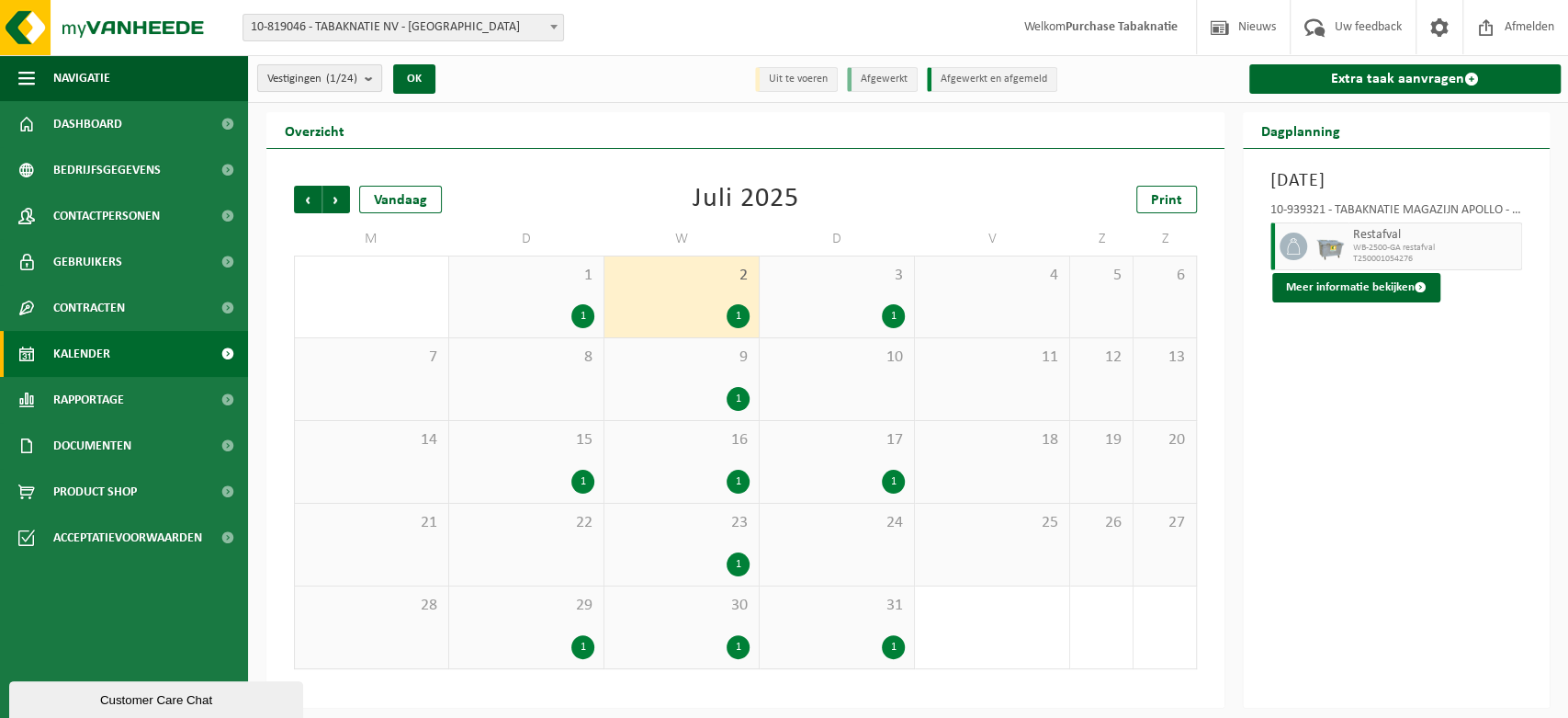
click at [374, 77] on b "submit" at bounding box center [373, 78] width 16 height 26
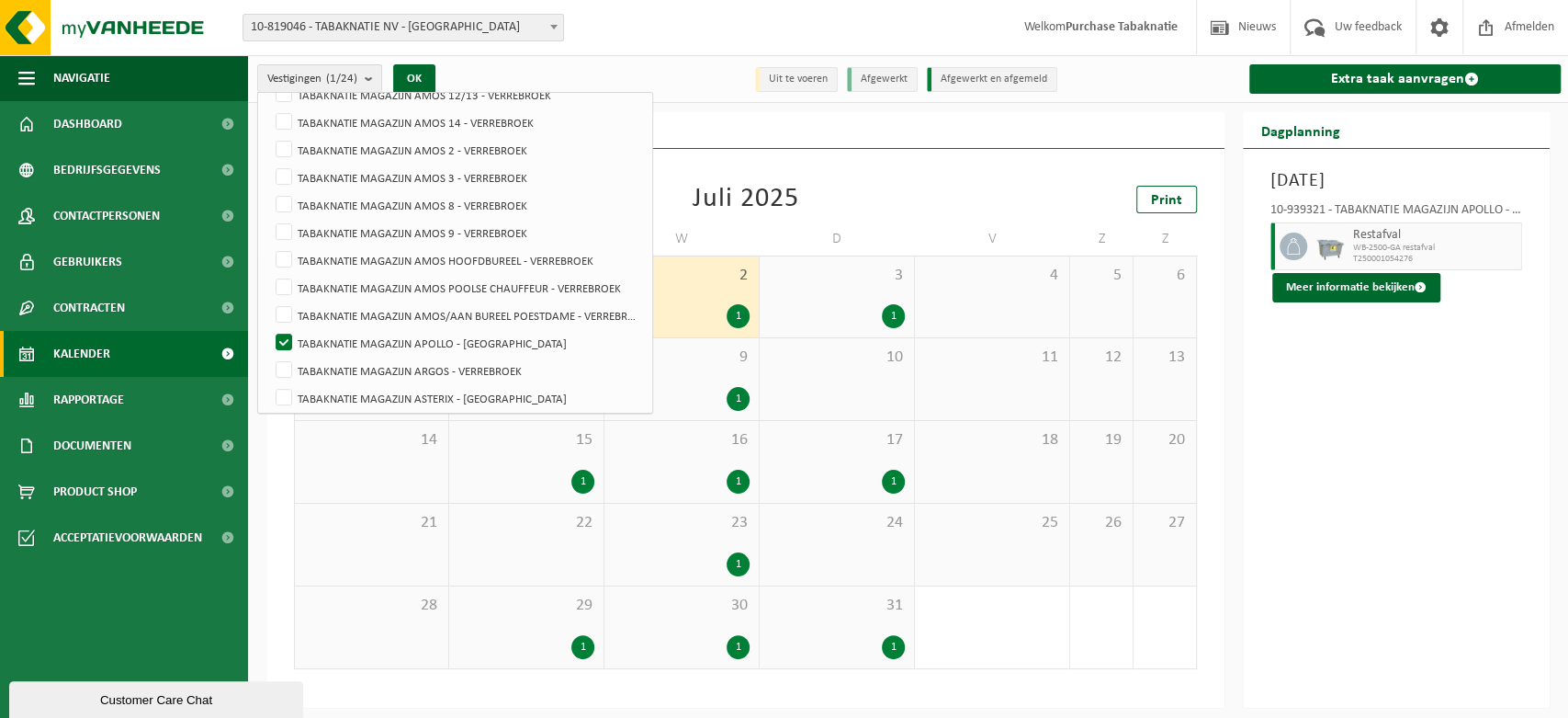
scroll to position [408, 0]
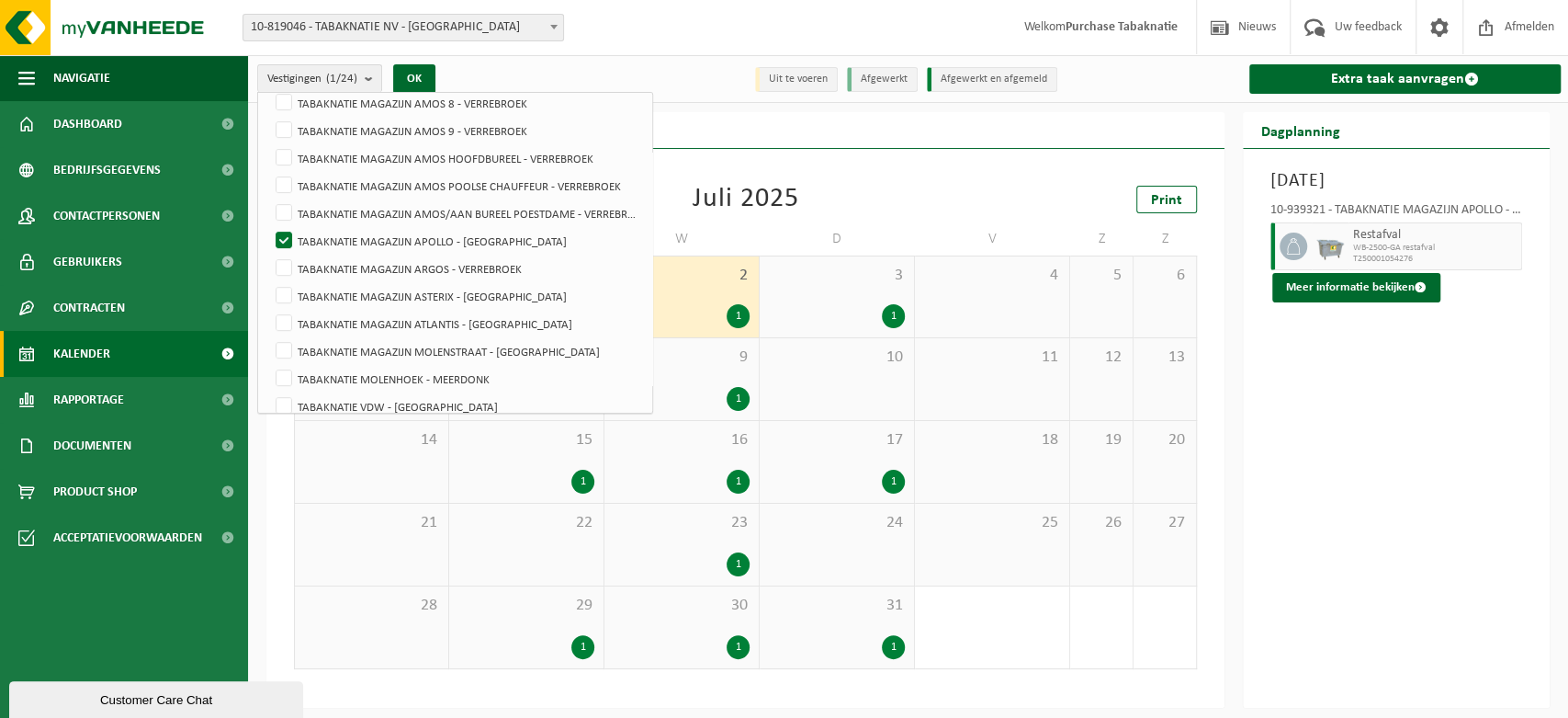
click at [1304, 405] on div "[DATE] 10-939321 - TABAKNATIE MAGAZIJN APOLLO - [GEOGRAPHIC_DATA] Restafval WB-…" at bounding box center [1396, 428] width 307 height 559
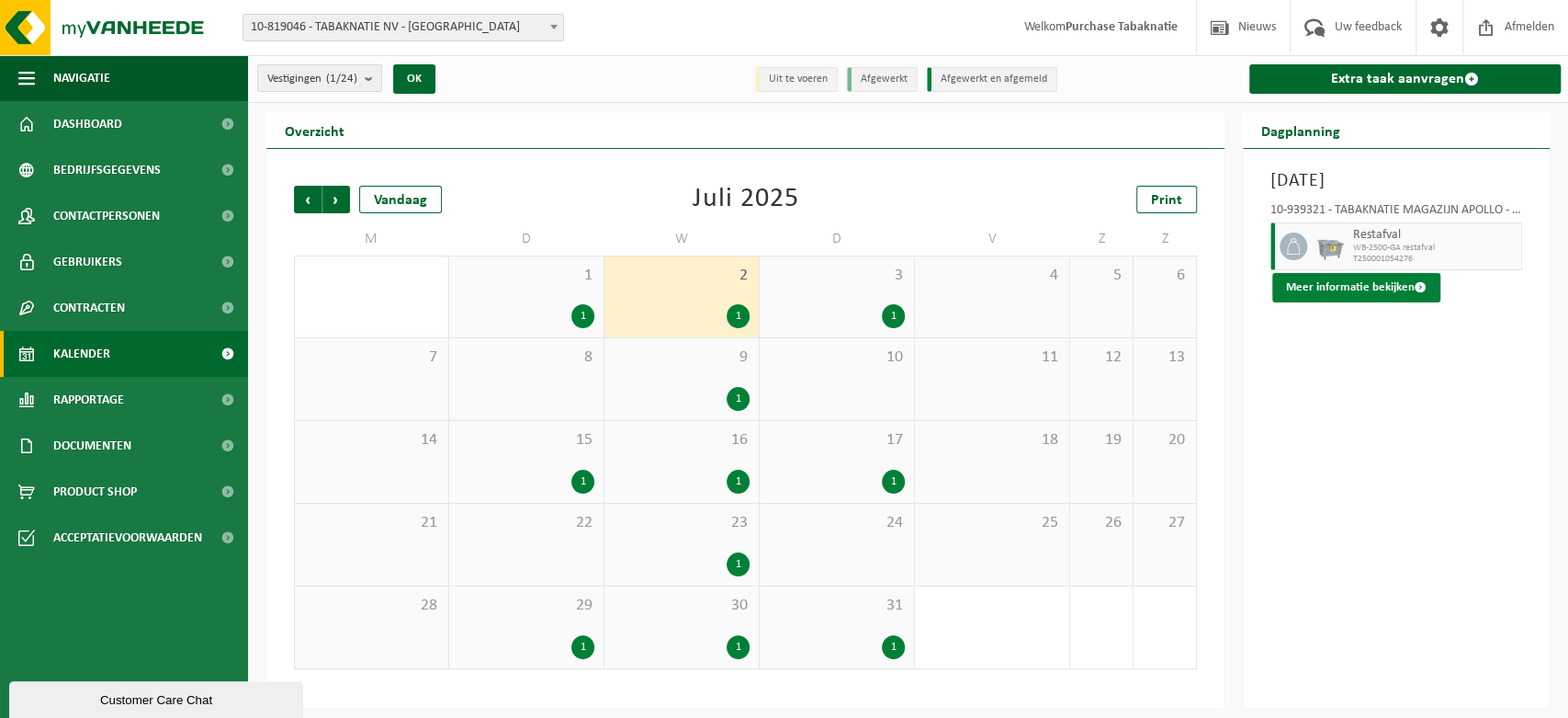
click at [1406, 288] on button "Meer informatie bekijken" at bounding box center [1356, 287] width 168 height 29
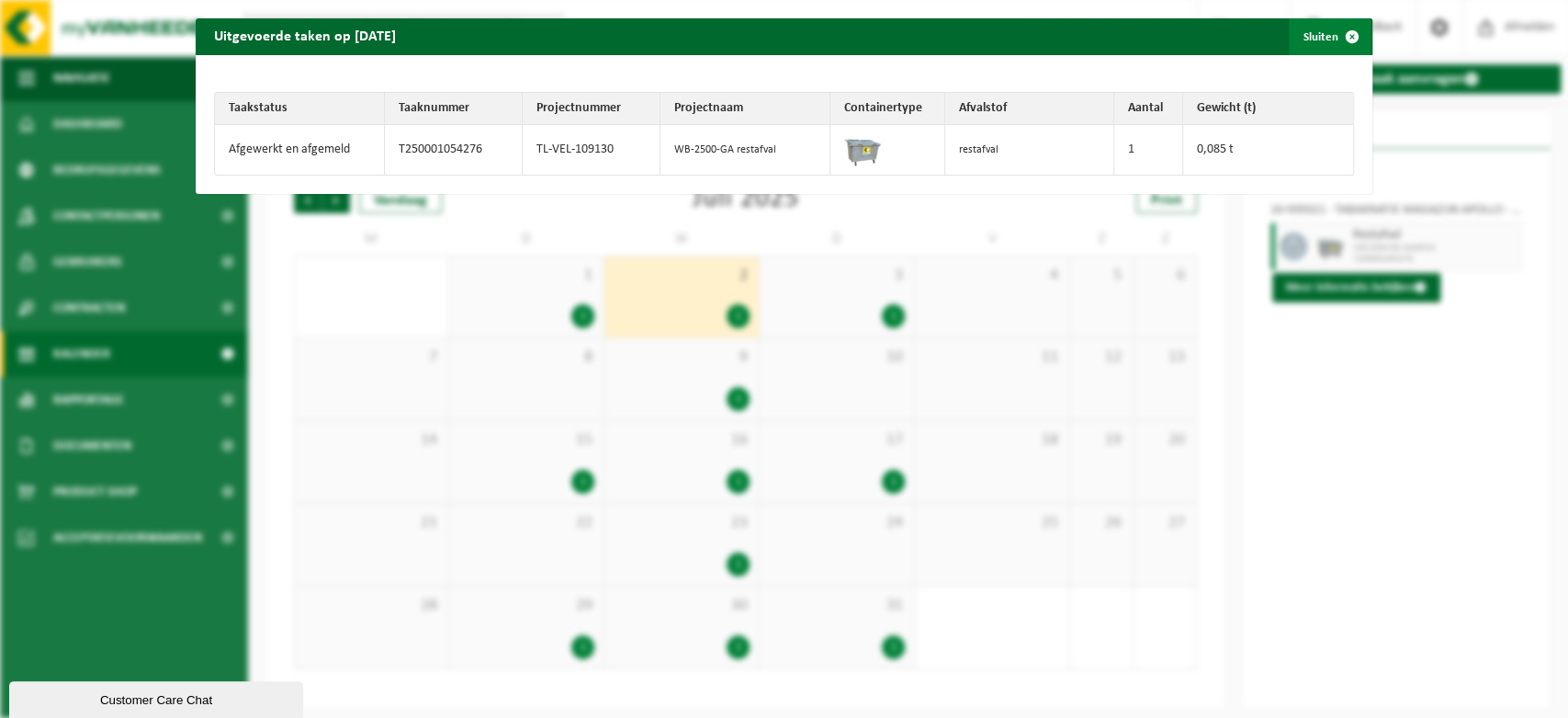
click at [1334, 25] on span "button" at bounding box center [1352, 36] width 37 height 37
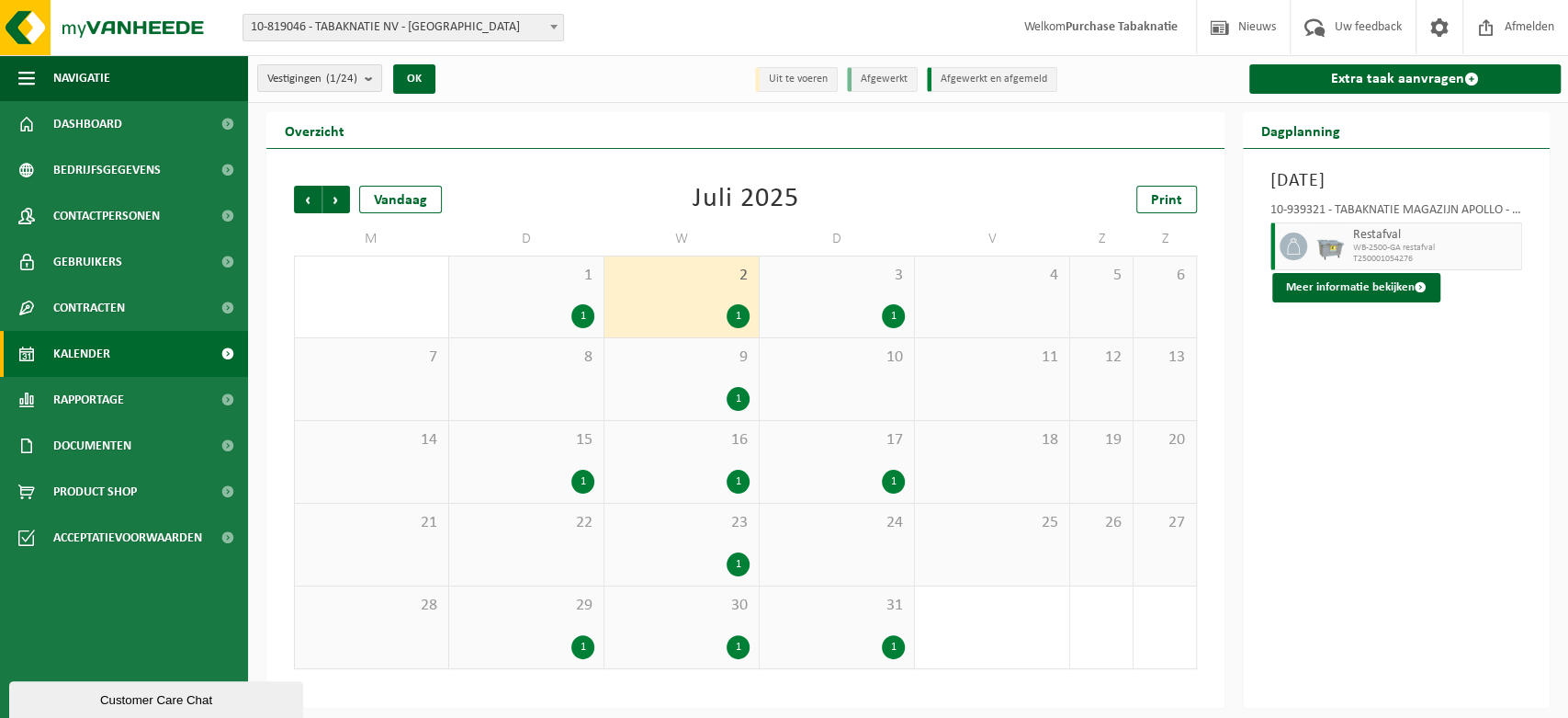
click at [657, 362] on span "9" at bounding box center [681, 357] width 136 height 20
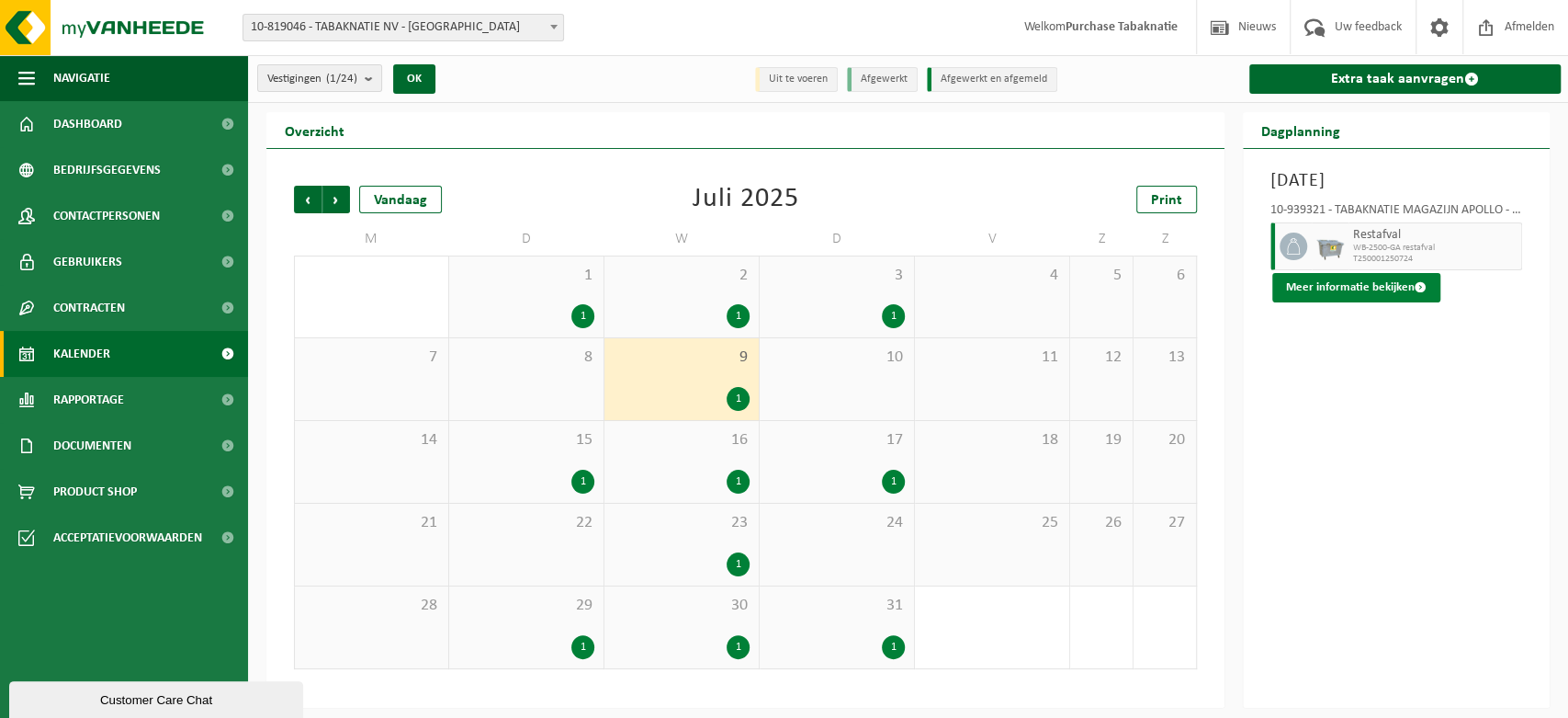
click at [1353, 287] on button "Meer informatie bekijken" at bounding box center [1356, 287] width 168 height 29
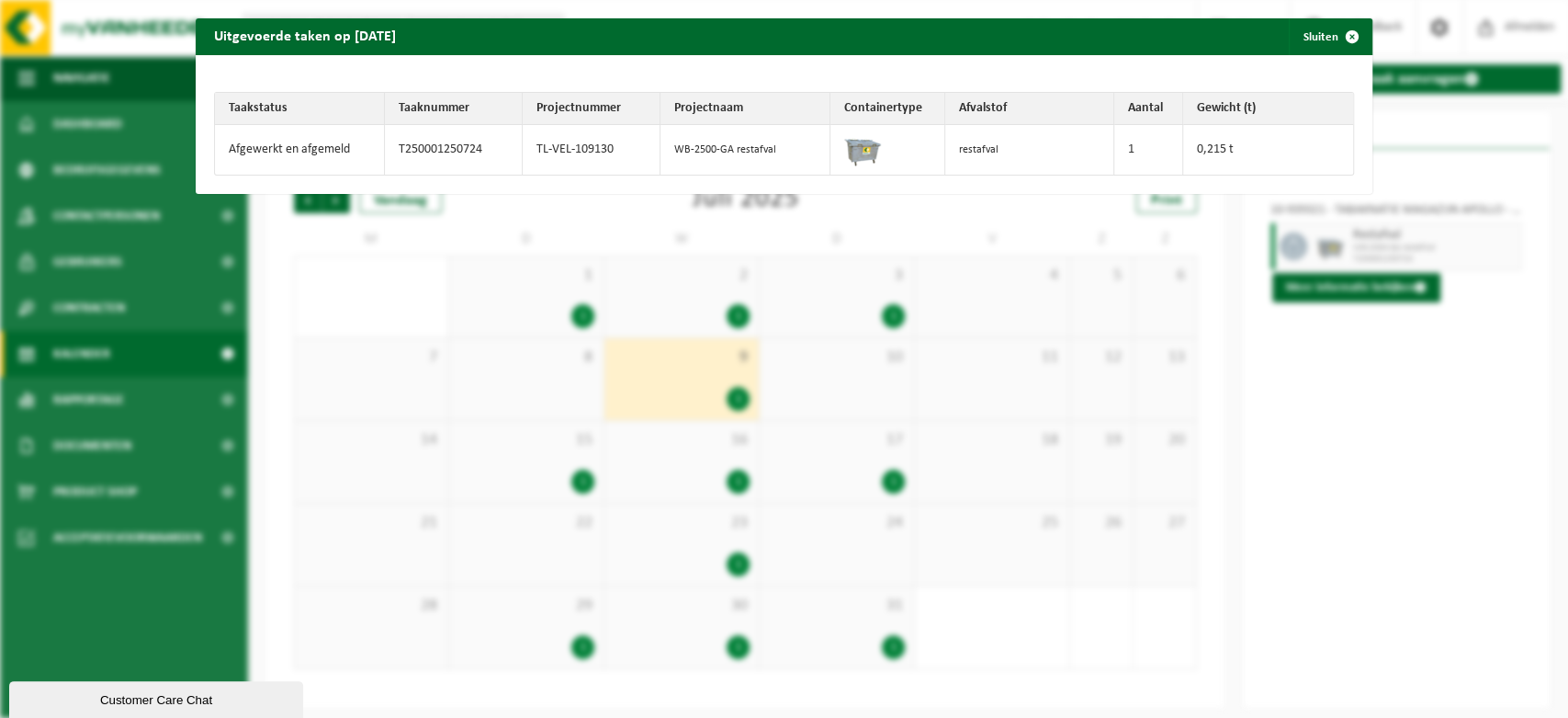
click at [666, 138] on td "WB-2500-GA restafval" at bounding box center [745, 150] width 170 height 49
click at [1334, 35] on span "button" at bounding box center [1352, 36] width 37 height 37
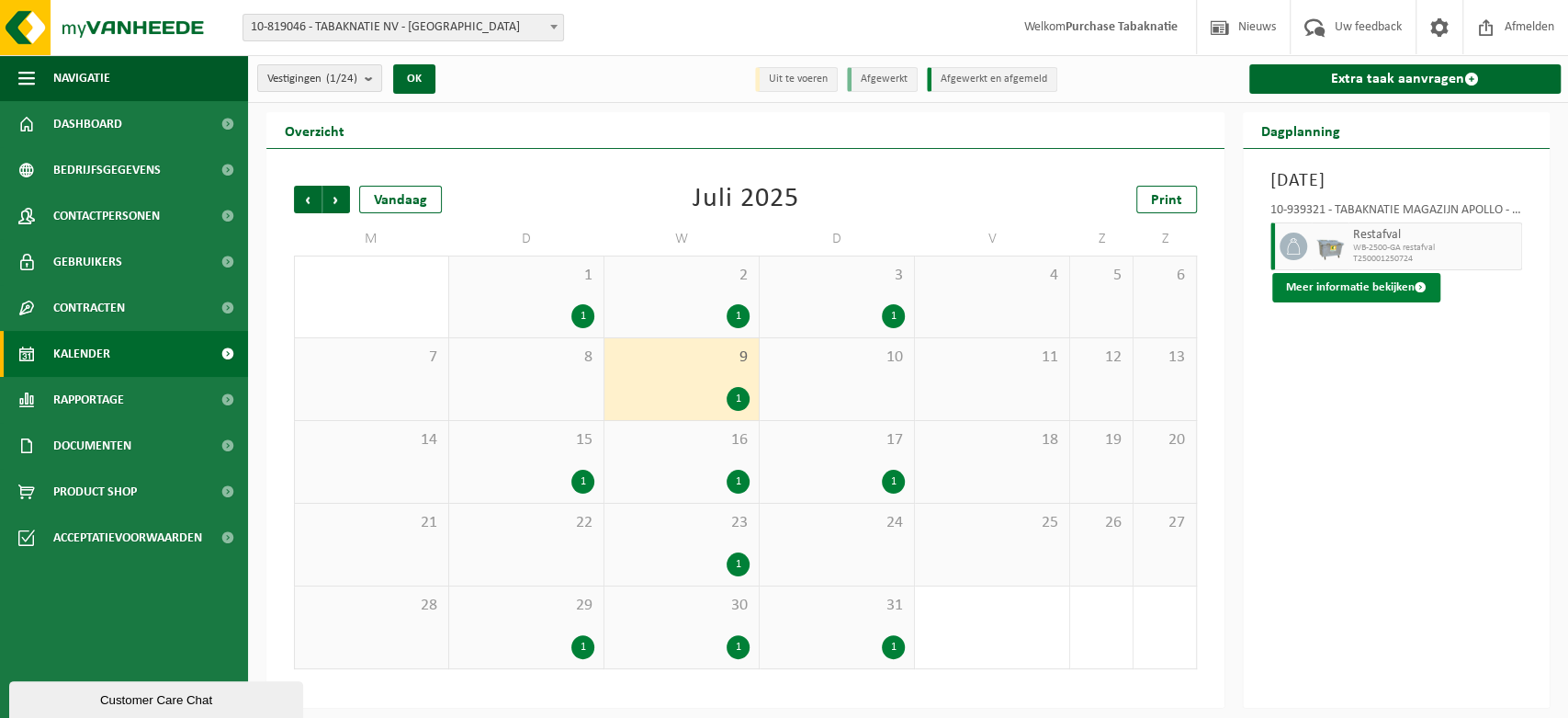
click at [1367, 286] on button "Meer informatie bekijken" at bounding box center [1356, 287] width 168 height 29
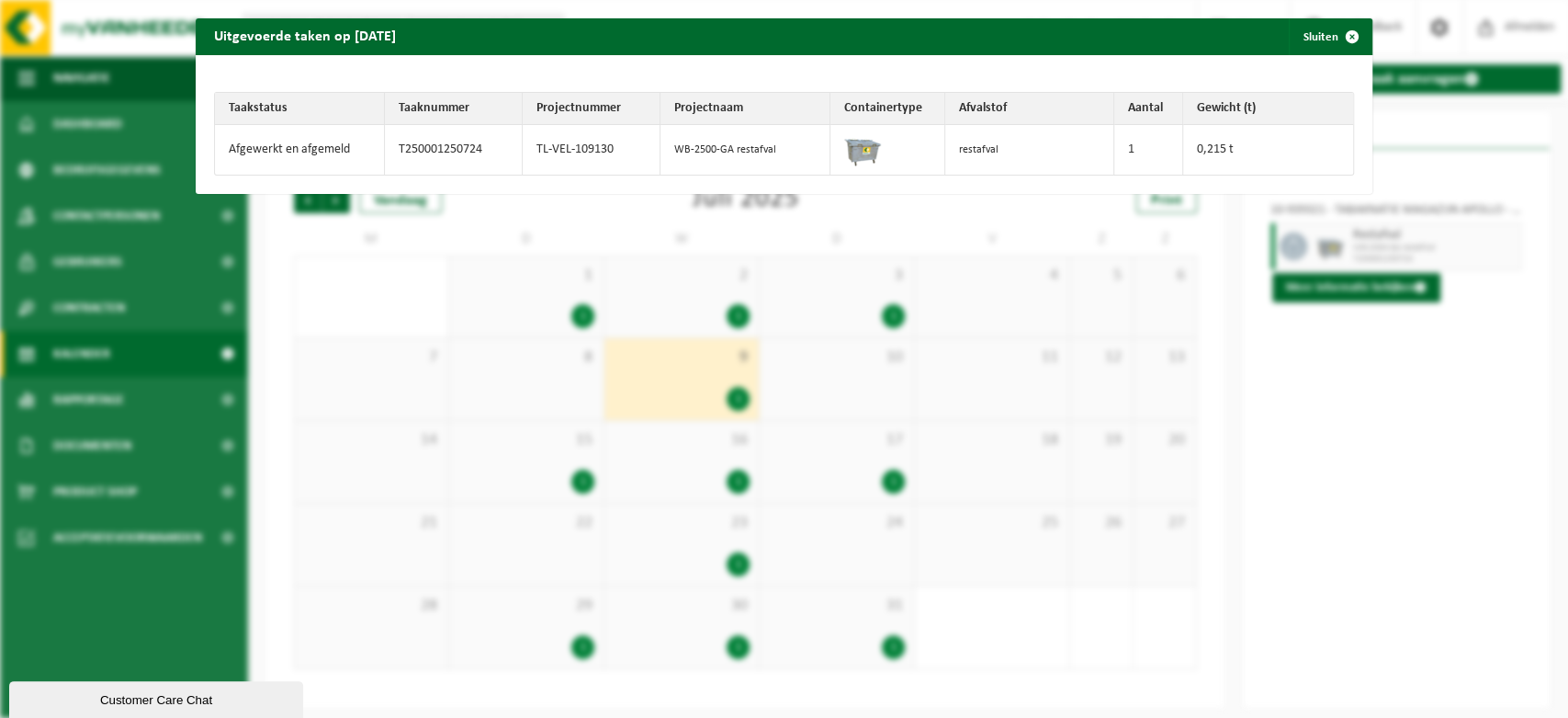
click at [629, 135] on td "TL-VEL-109130" at bounding box center [591, 150] width 137 height 49
click at [945, 154] on td "restafval" at bounding box center [1030, 150] width 170 height 49
click at [1374, 443] on div "Uitgevoerde taken op [DATE] Sluiten Taakstatus Taaknummer Projectnummer Project…" at bounding box center [784, 359] width 1568 height 718
